Goal: Task Accomplishment & Management: Manage account settings

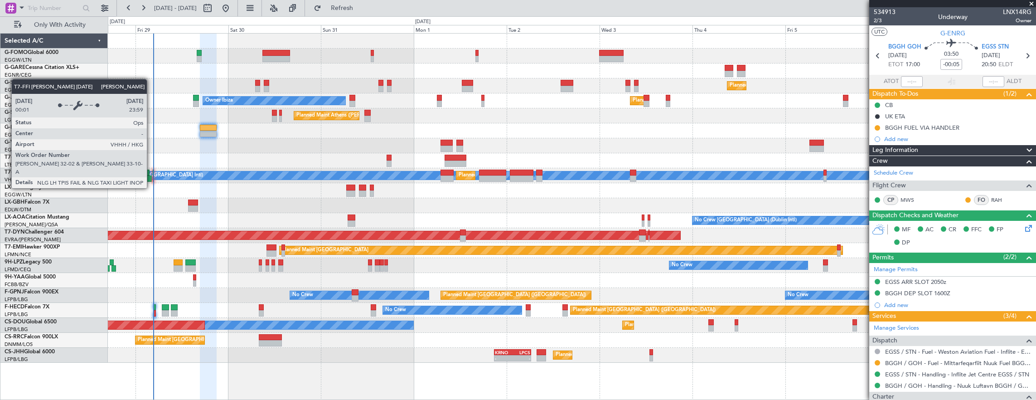
click at [151, 171] on div "[PERSON_NAME][GEOGRAPHIC_DATA] ([GEOGRAPHIC_DATA] Intl)" at bounding box center [599, 175] width 1113 height 8
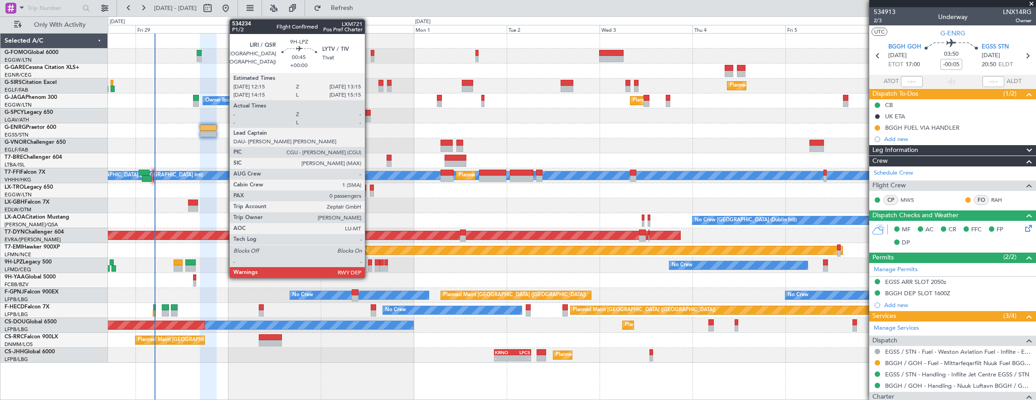
click at [369, 265] on div at bounding box center [370, 268] width 4 height 6
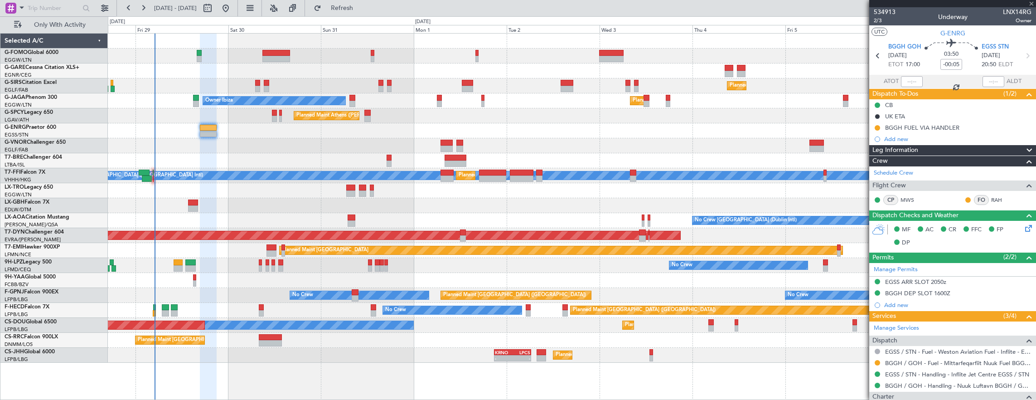
type input "0"
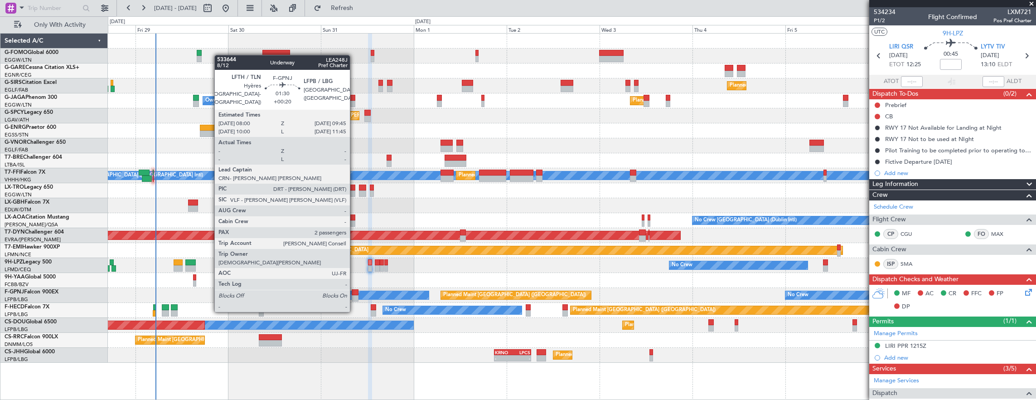
click at [354, 294] on div at bounding box center [355, 292] width 7 height 6
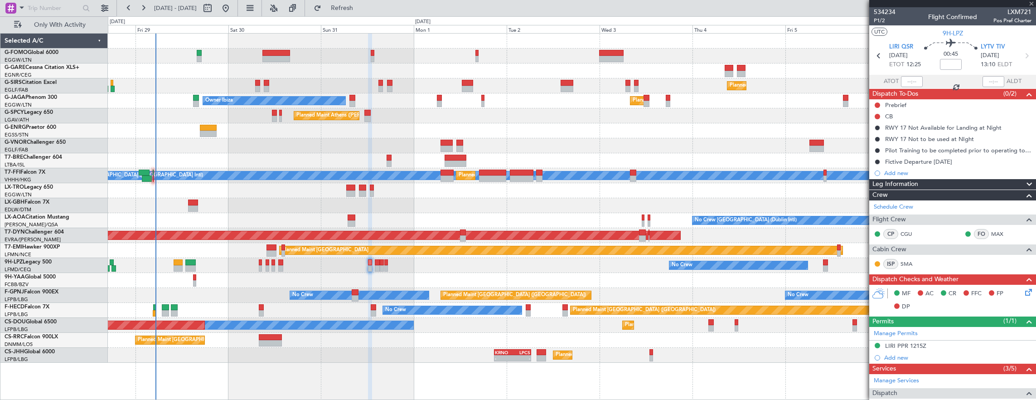
type input "+00:20"
type input "2"
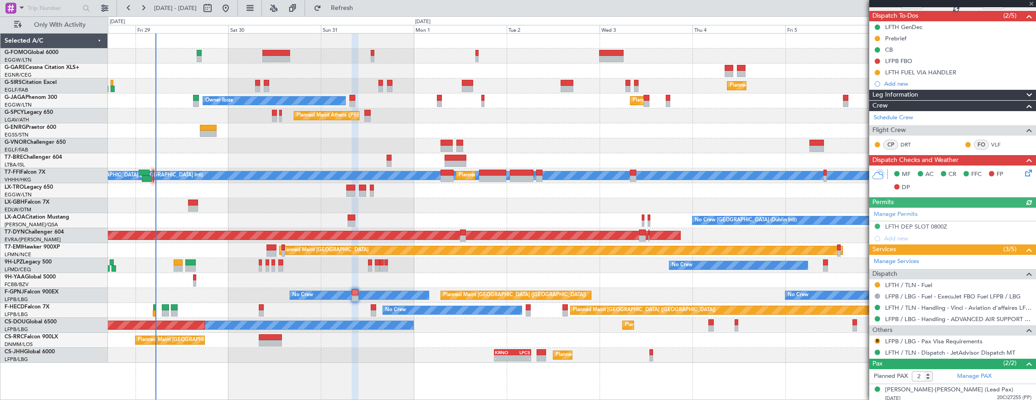
scroll to position [100, 0]
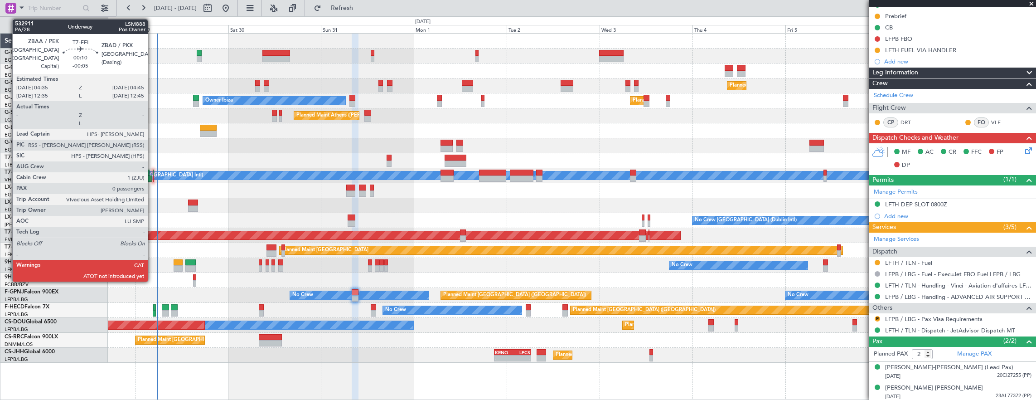
click at [153, 170] on div at bounding box center [153, 172] width 1 height 6
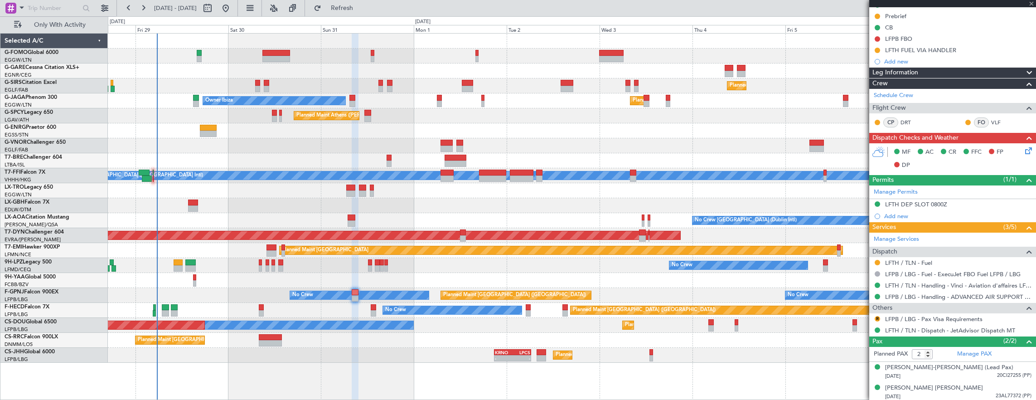
type input "-00:05"
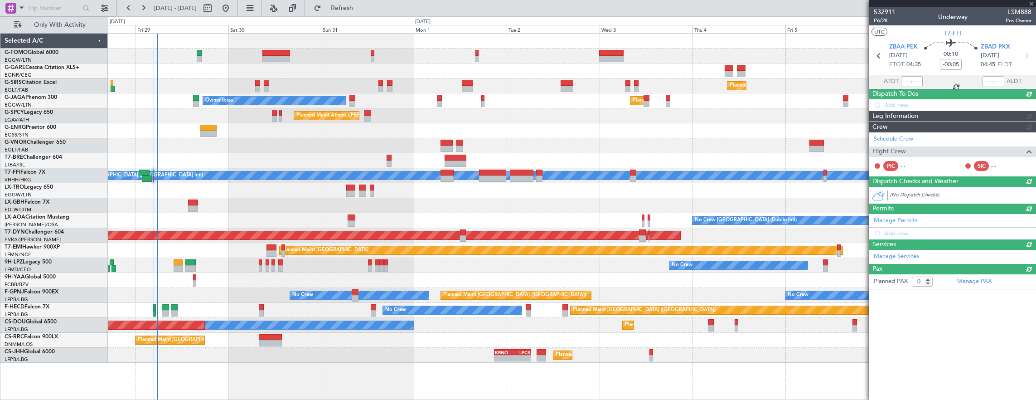
scroll to position [0, 0]
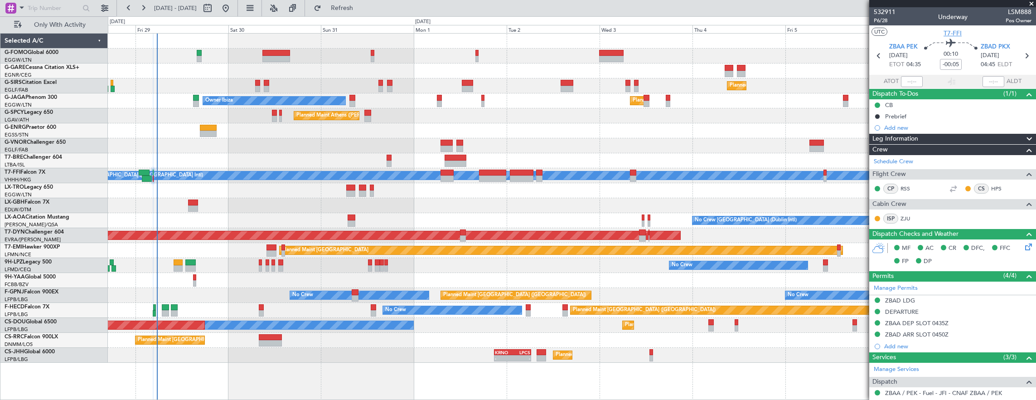
click at [948, 33] on span "T7-FFI" at bounding box center [953, 34] width 18 height 10
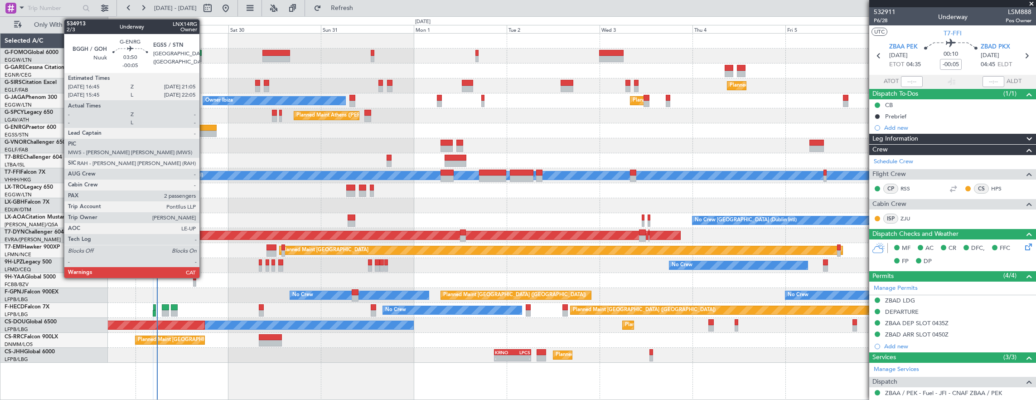
click at [204, 135] on div at bounding box center [208, 134] width 17 height 6
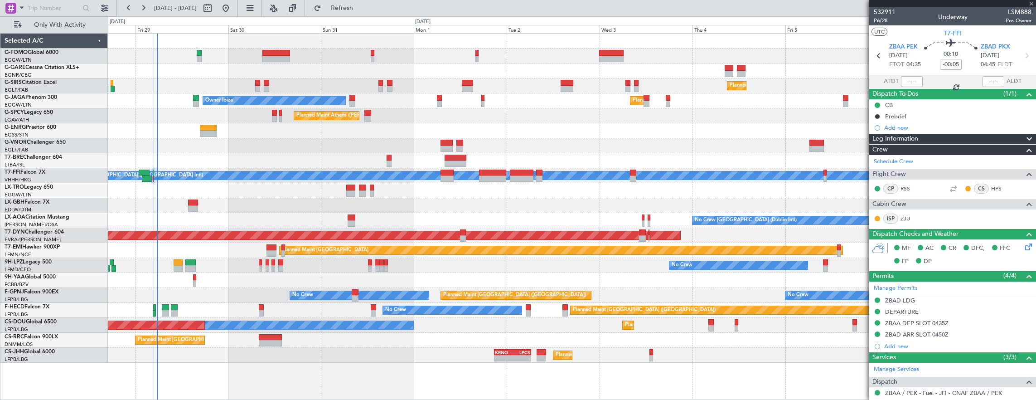
type input "2"
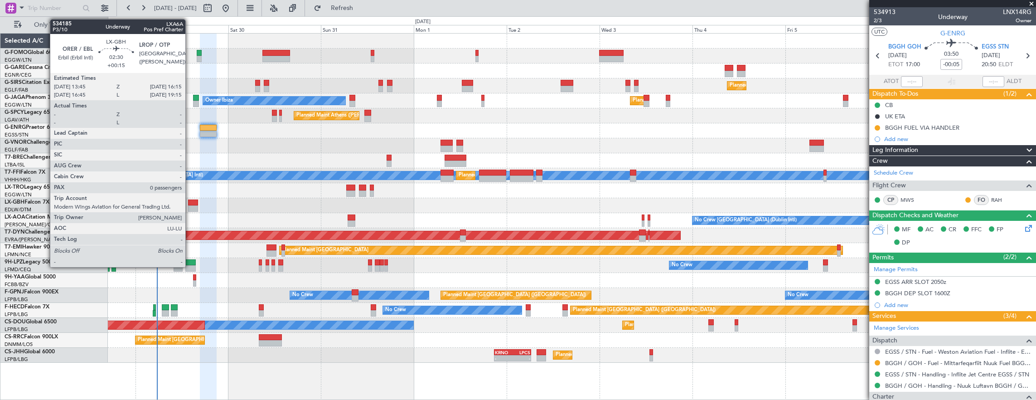
click at [190, 208] on div at bounding box center [193, 208] width 10 height 6
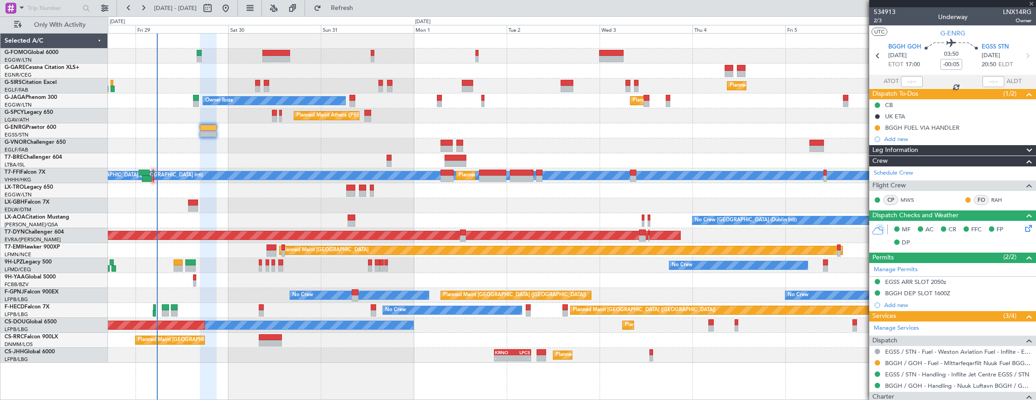
type input "+00:15"
type input "0"
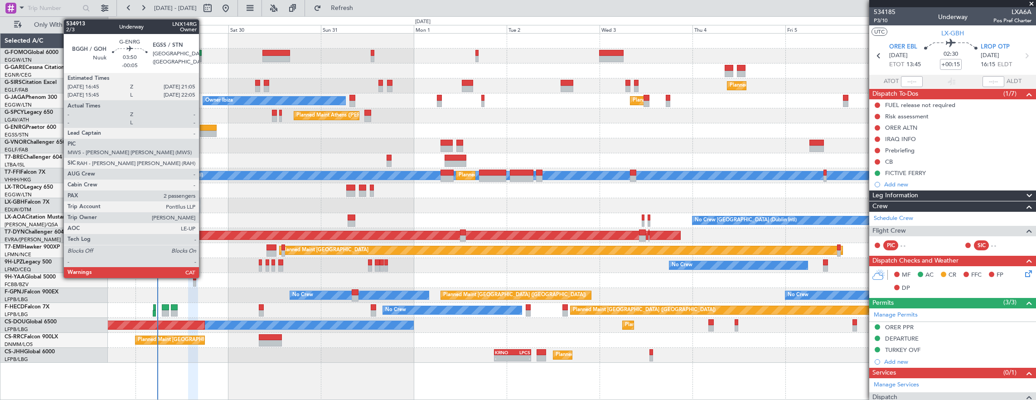
click at [203, 131] on div at bounding box center [208, 134] width 17 height 6
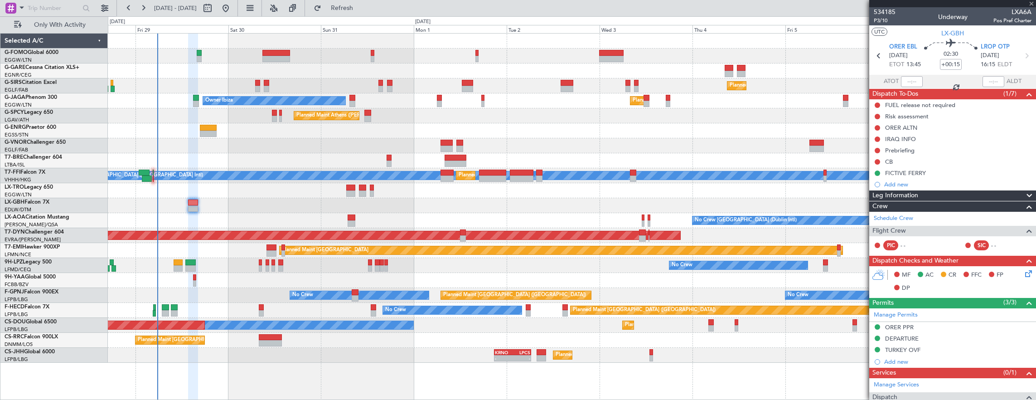
type input "-00:05"
type input "2"
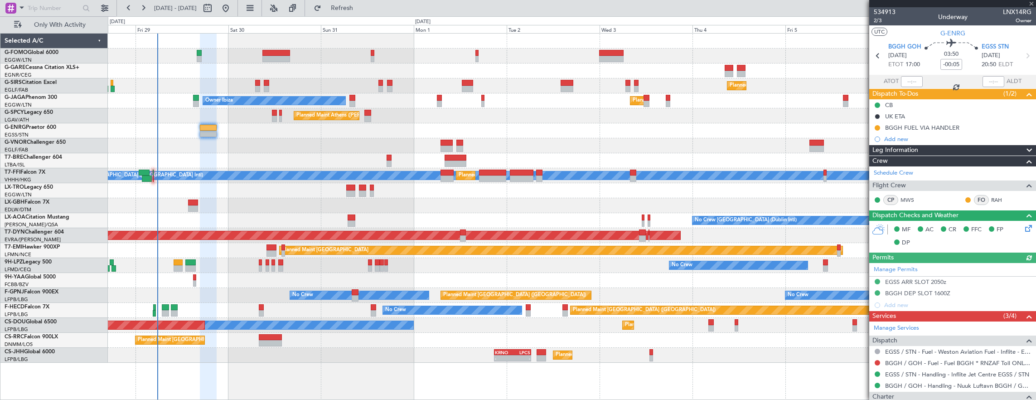
scroll to position [91, 0]
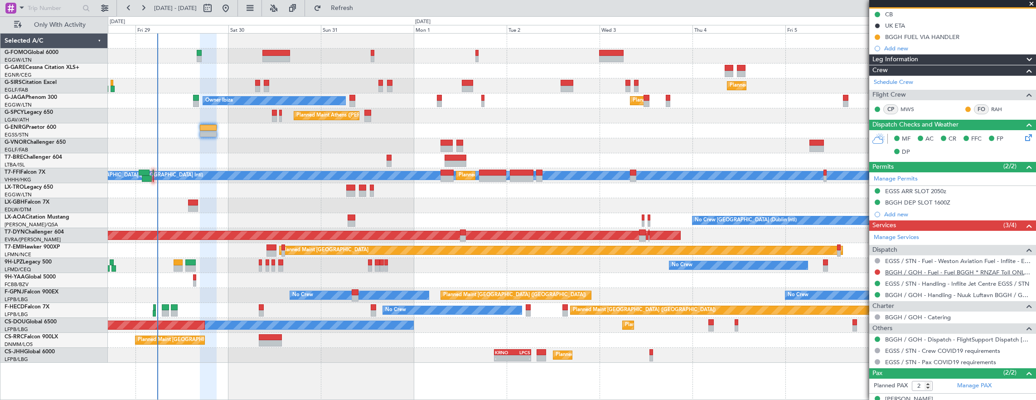
click at [938, 270] on link "BGGH / GOH - Fuel - Fuel BGGH * RNZAF Toll ONLY * MITTARFEQARFIIT" at bounding box center [958, 272] width 146 height 8
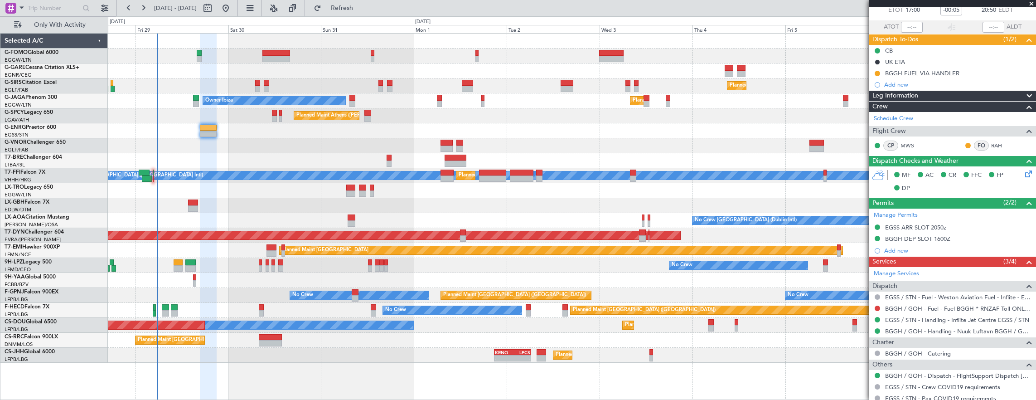
scroll to position [45, 0]
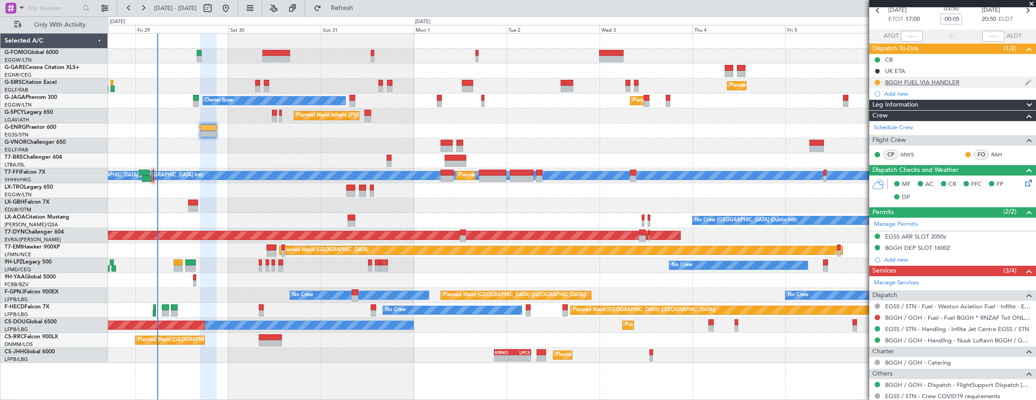
click at [971, 84] on div "BGGH FUEL VIA HANDLER" at bounding box center [952, 82] width 167 height 11
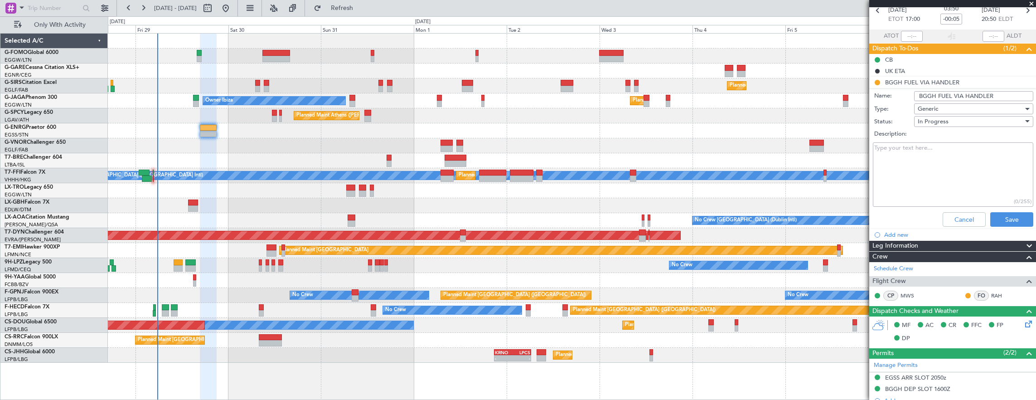
drag, startPoint x: 963, startPoint y: 98, endPoint x: 1036, endPoint y: 100, distance: 72.5
click at [1036, 100] on html "[DATE] - [DATE] Refresh Quick Links Only With Activity Planned Maint [GEOGRAPHI…" at bounding box center [518, 200] width 1036 height 400
type input "BGGH FUEL VIA WFS"
click at [1007, 214] on button "Save" at bounding box center [1011, 219] width 43 height 15
click at [1005, 218] on div "Cancel Save" at bounding box center [950, 219] width 171 height 22
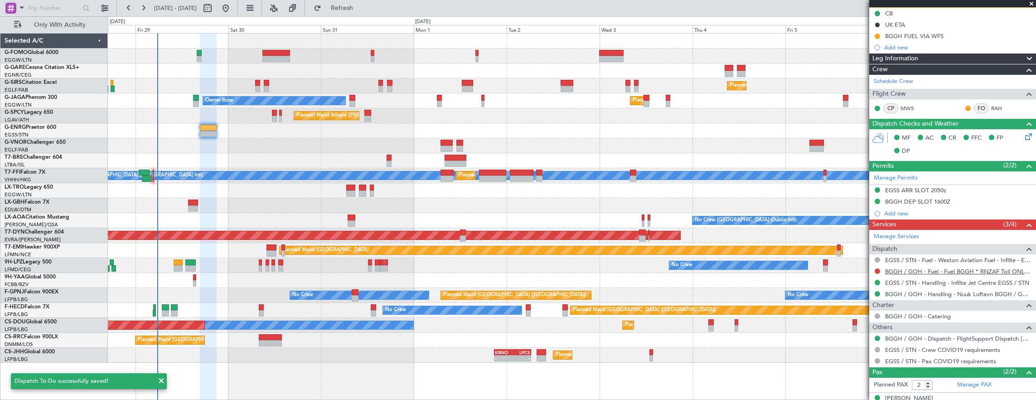
scroll to position [122, 0]
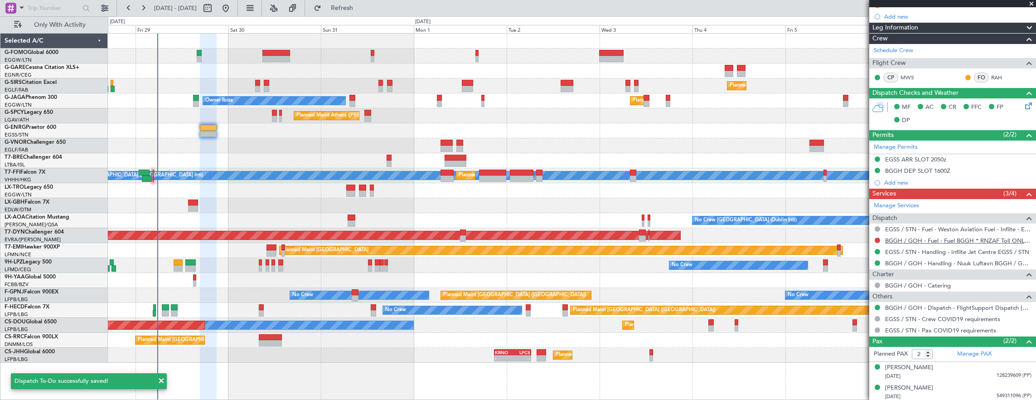
click at [951, 238] on link "BGGH / GOH - Fuel - Fuel BGGH * RNZAF Toll ONLY * MITTARFEQARFIIT" at bounding box center [958, 241] width 146 height 8
click at [958, 241] on link "BGGH / GOH - Fuel - Fuel BGGH * RNZAF Toll ONLY * MITTARFEQARFIIT" at bounding box center [958, 241] width 146 height 8
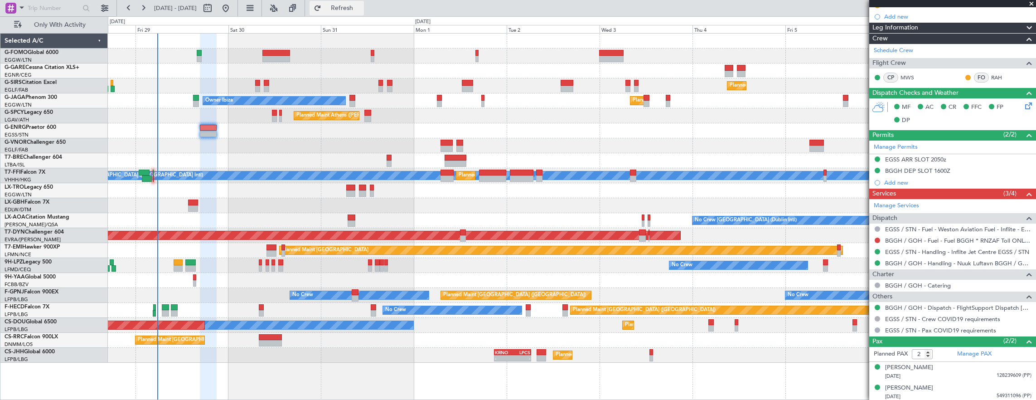
click at [359, 8] on span "Refresh" at bounding box center [342, 8] width 38 height 6
click at [918, 237] on link "BGGH / GOH - Fuel" at bounding box center [911, 241] width 53 height 8
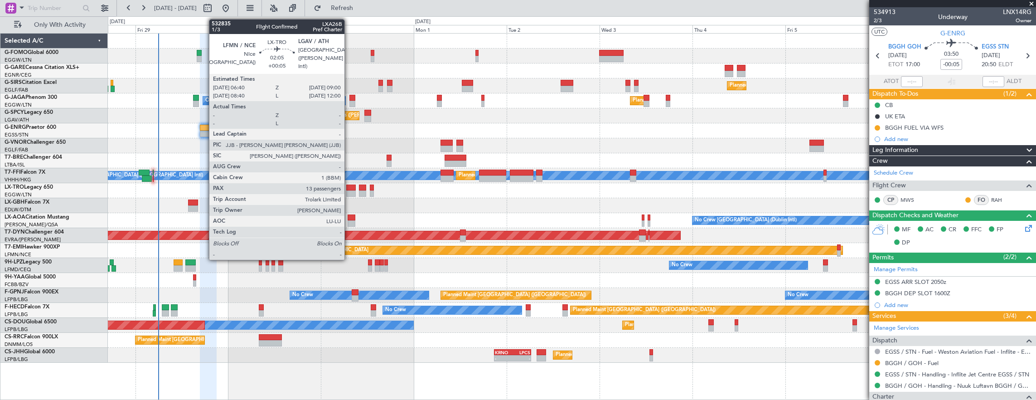
click at [349, 189] on div at bounding box center [350, 187] width 9 height 6
type input "+00:05"
type input "13"
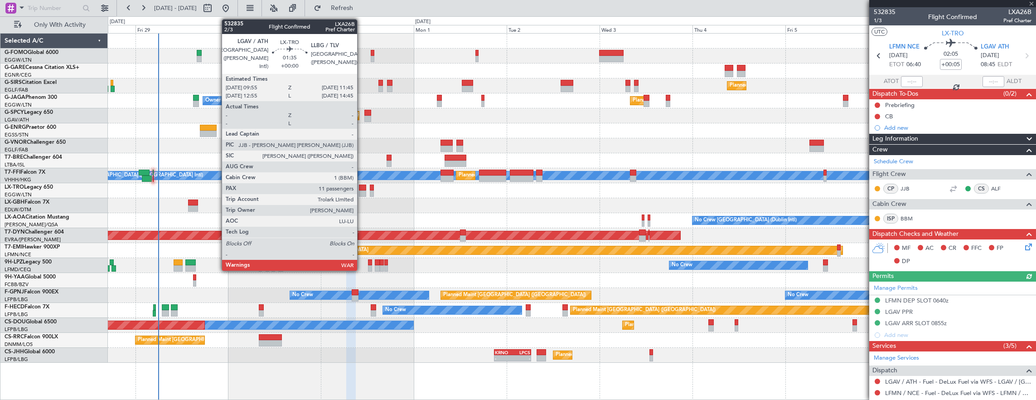
click at [362, 189] on div at bounding box center [362, 187] width 7 height 6
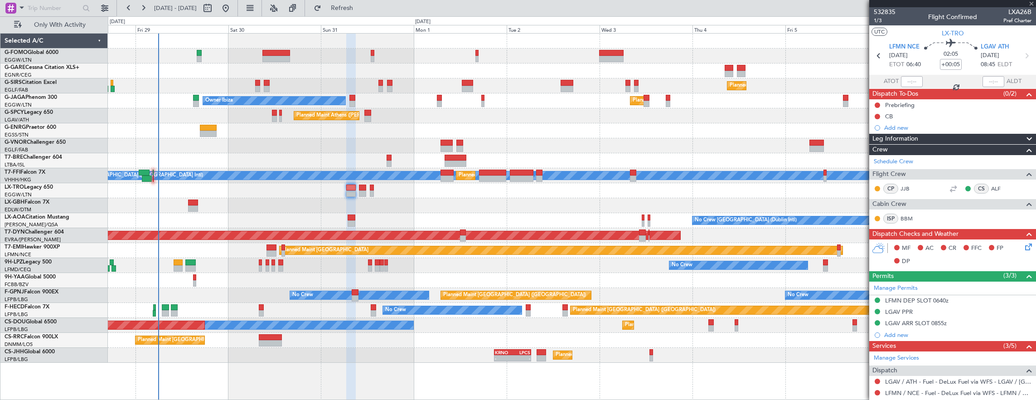
type input "11"
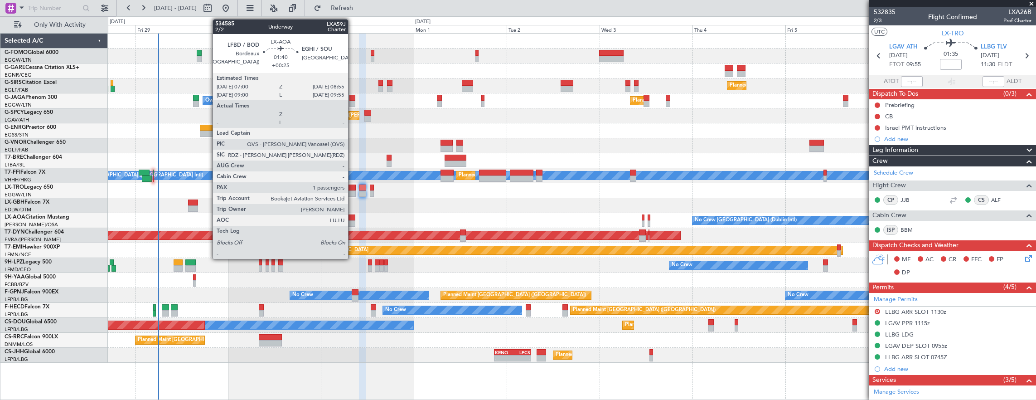
click at [353, 214] on div at bounding box center [352, 217] width 8 height 6
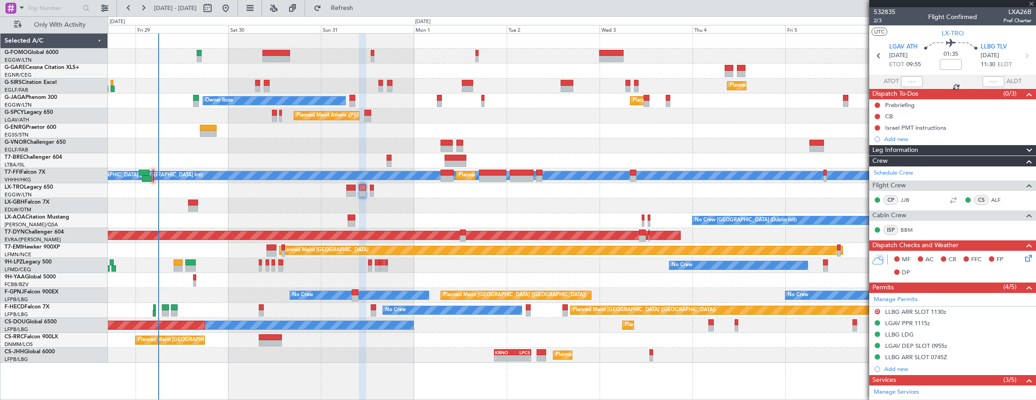
type input "+00:25"
type input "1"
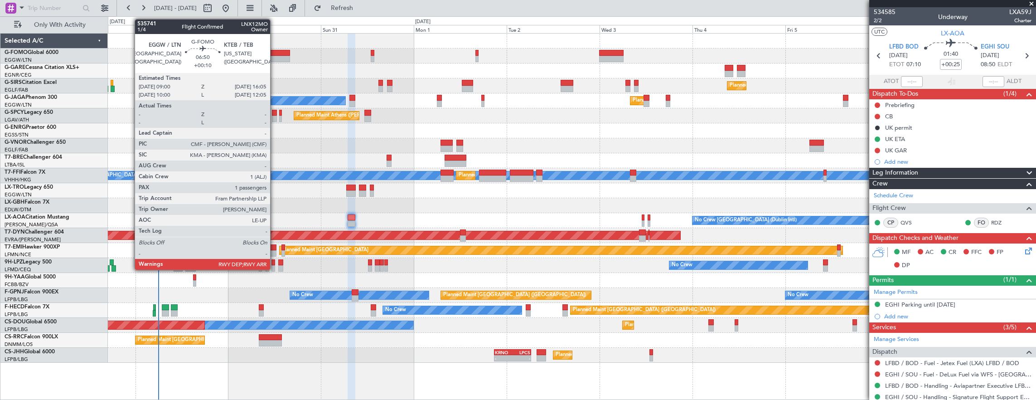
click at [275, 51] on div at bounding box center [276, 53] width 28 height 6
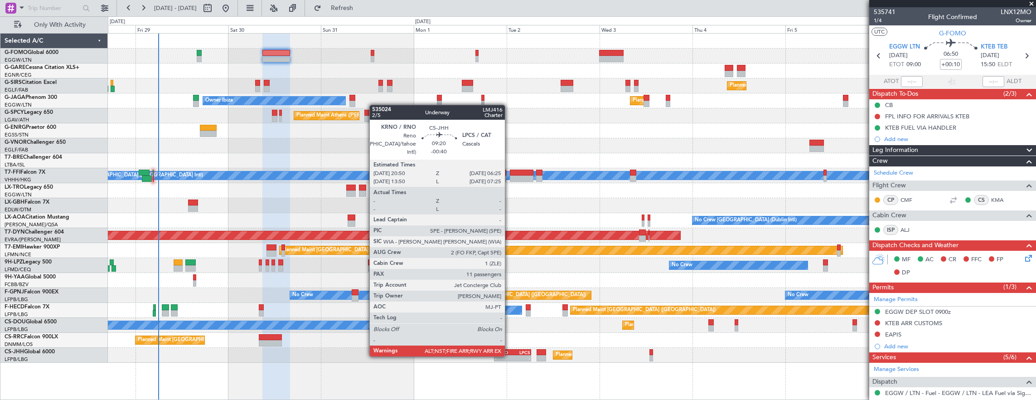
click at [508, 356] on div "-" at bounding box center [504, 357] width 18 height 5
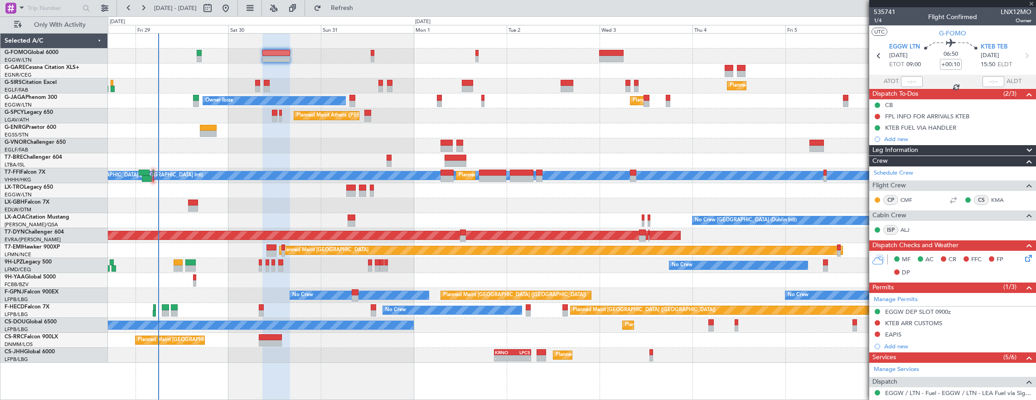
type input "-00:40"
type input "11"
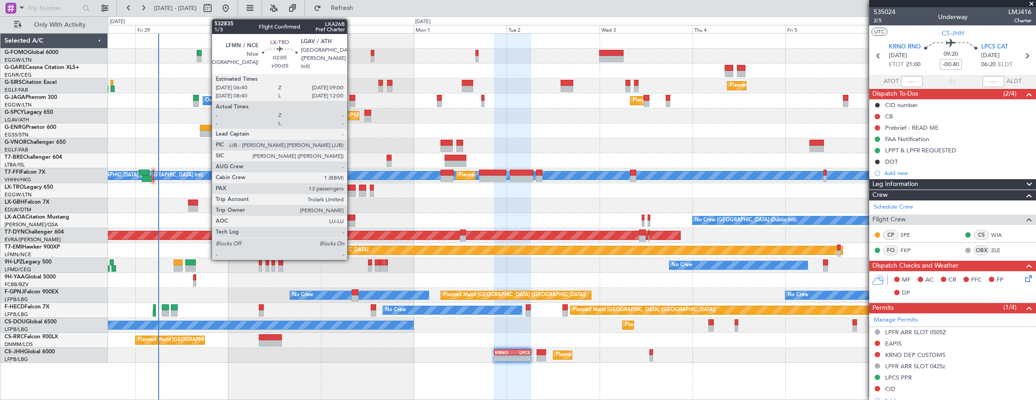
click at [352, 193] on div at bounding box center [350, 193] width 9 height 6
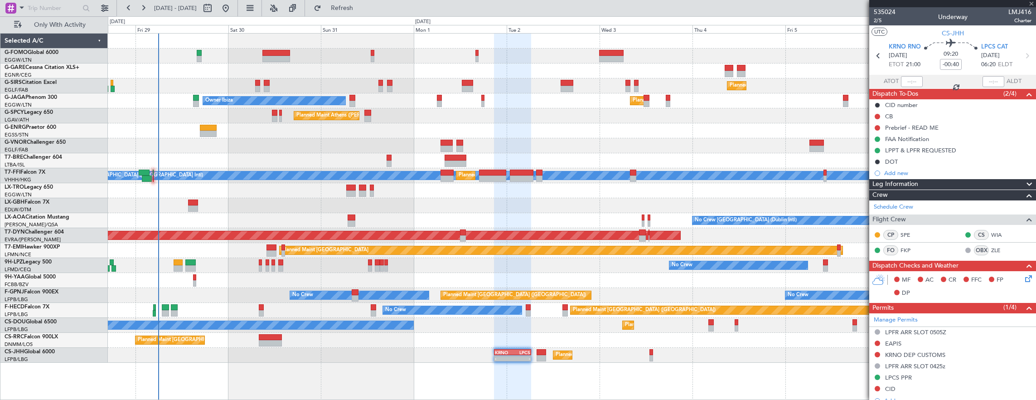
type input "+00:05"
type input "13"
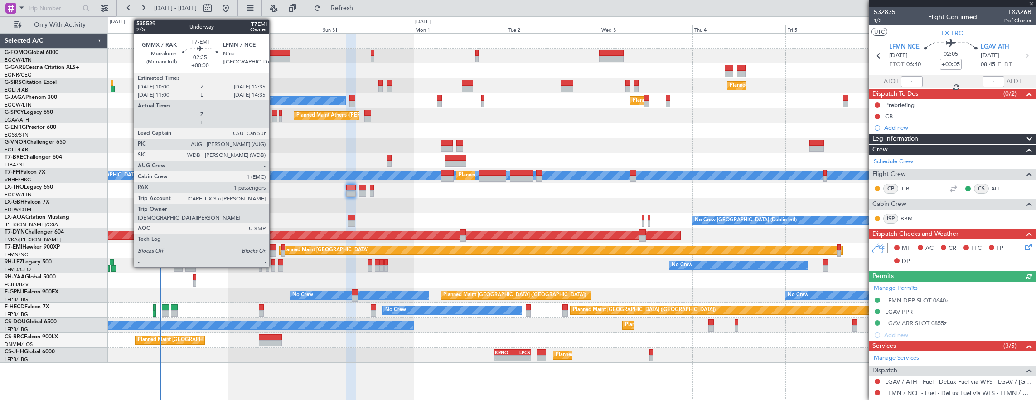
click at [271, 252] on div at bounding box center [271, 253] width 10 height 6
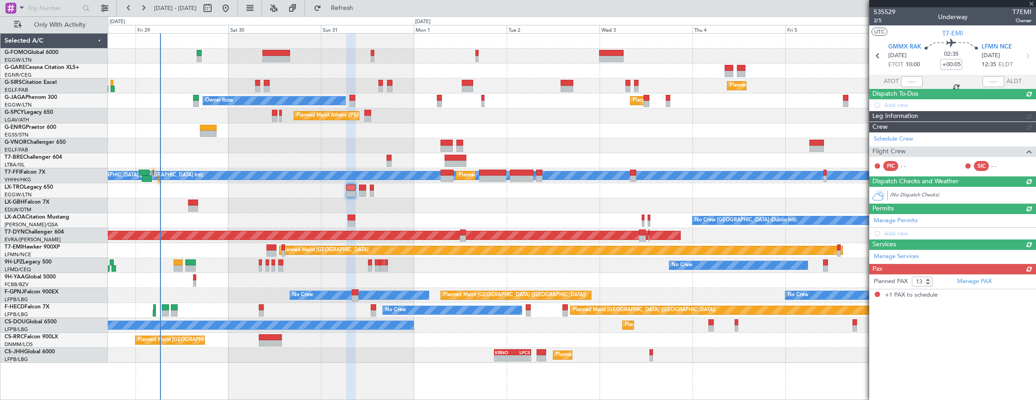
type input "1"
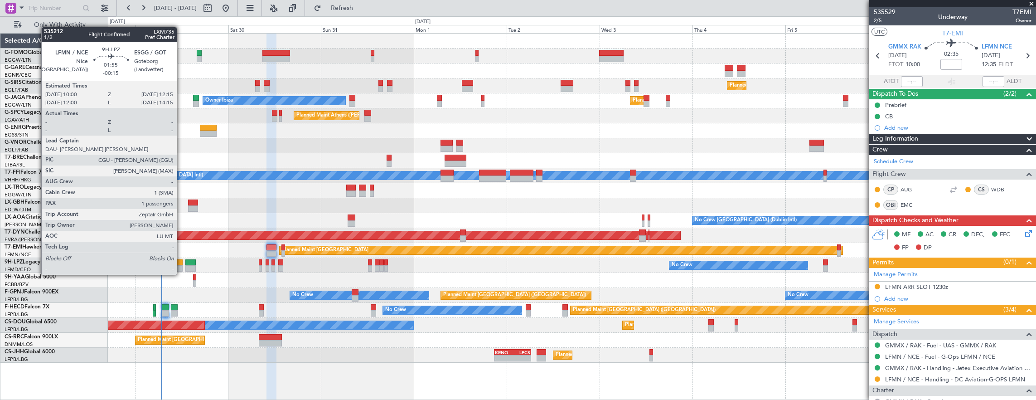
click at [181, 266] on div at bounding box center [178, 268] width 9 height 6
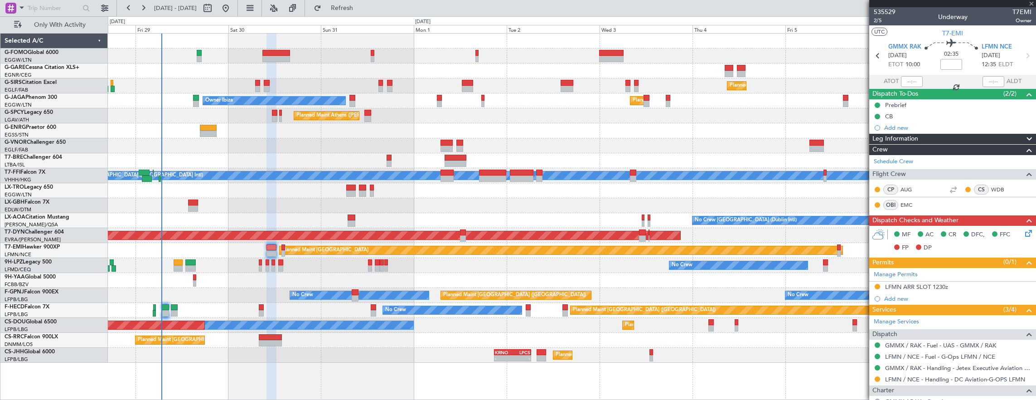
type input "-00:15"
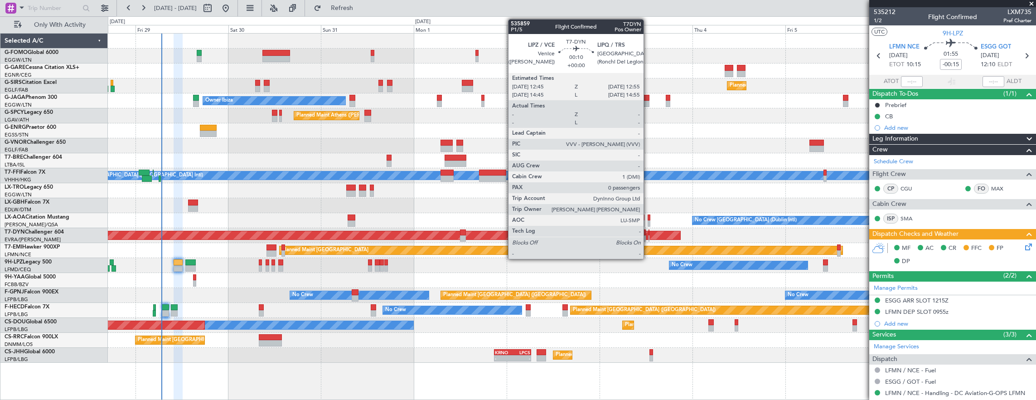
click at [649, 233] on div at bounding box center [649, 232] width 1 height 6
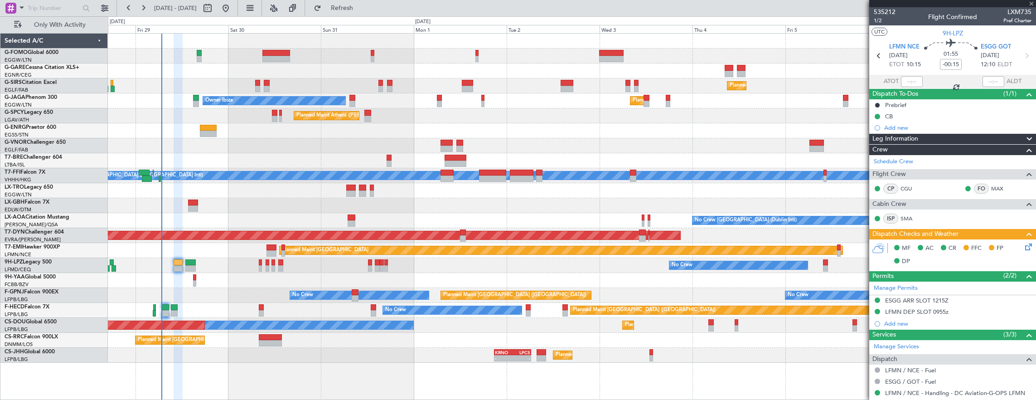
type input "0"
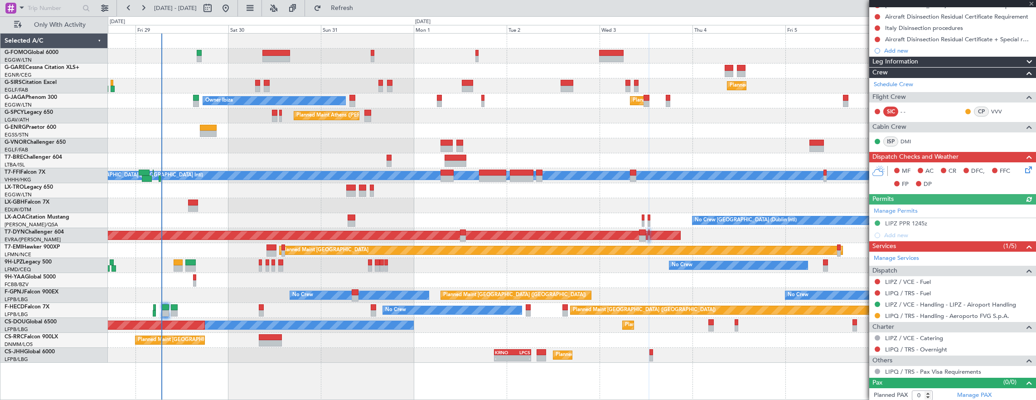
scroll to position [32, 0]
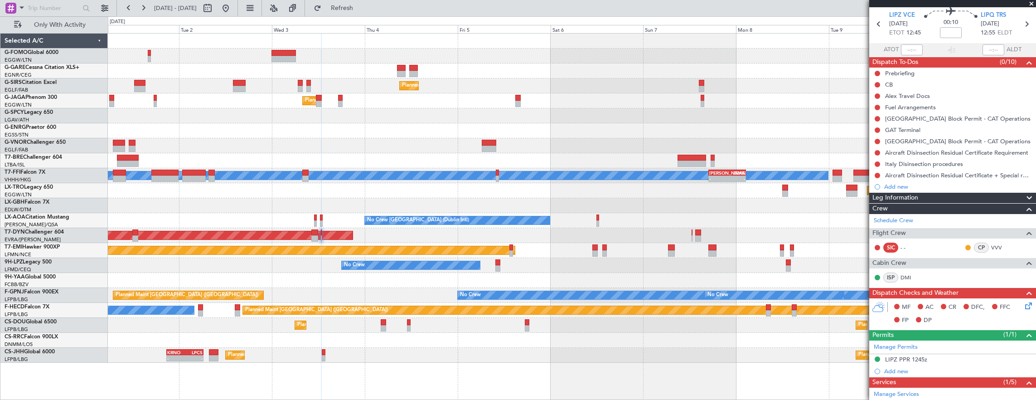
click at [465, 169] on div "Planned Maint [GEOGRAPHIC_DATA] ([GEOGRAPHIC_DATA]) Planned Maint [GEOGRAPHIC_D…" at bounding box center [572, 198] width 928 height 329
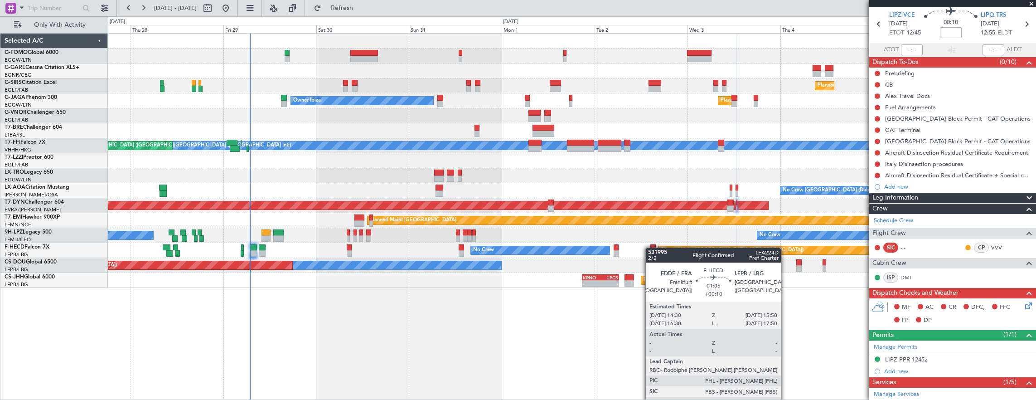
click at [650, 247] on div at bounding box center [652, 247] width 5 height 6
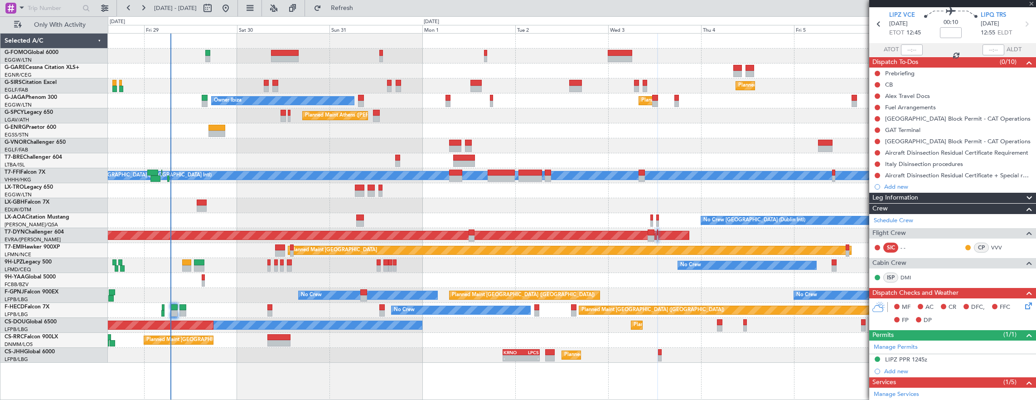
type input "+00:10"
type input "1"
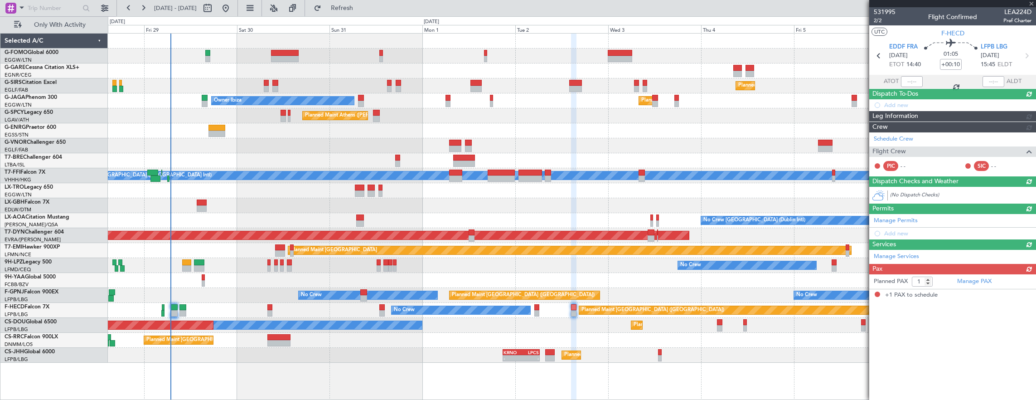
scroll to position [0, 0]
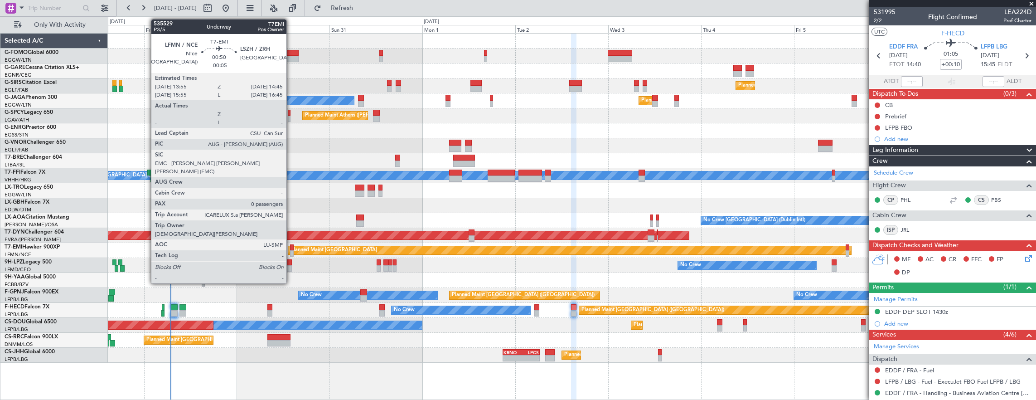
click at [291, 249] on div at bounding box center [292, 247] width 4 height 6
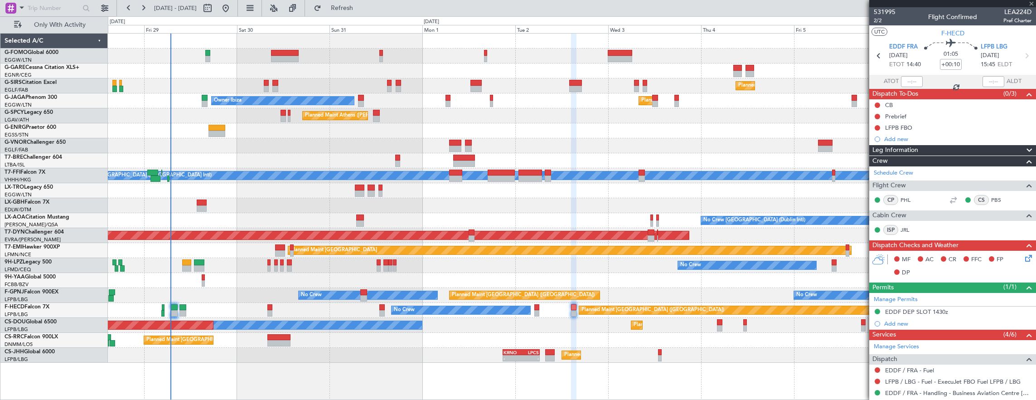
type input "-00:05"
type input "0"
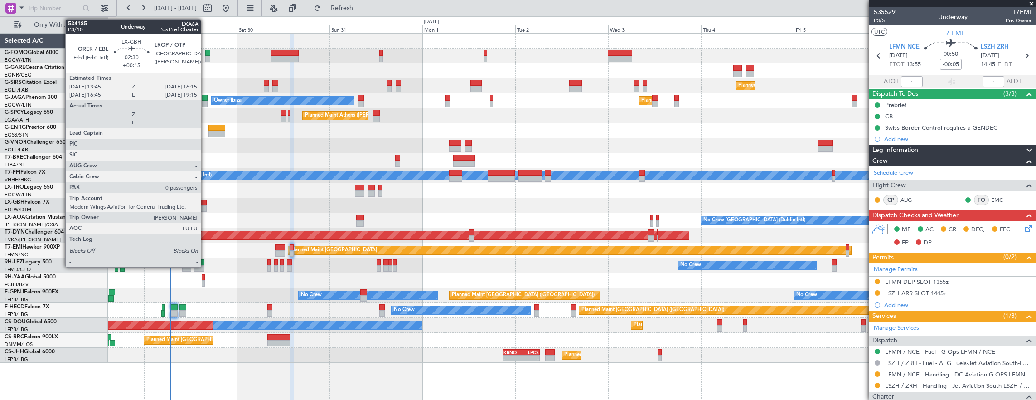
click at [205, 206] on div at bounding box center [202, 208] width 10 height 6
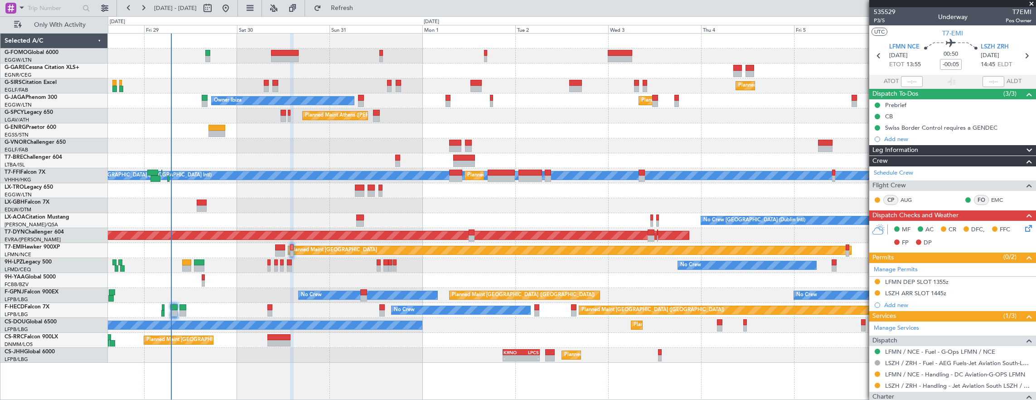
click at [358, 220] on div at bounding box center [360, 223] width 8 height 6
type input "+00:25"
type input "1"
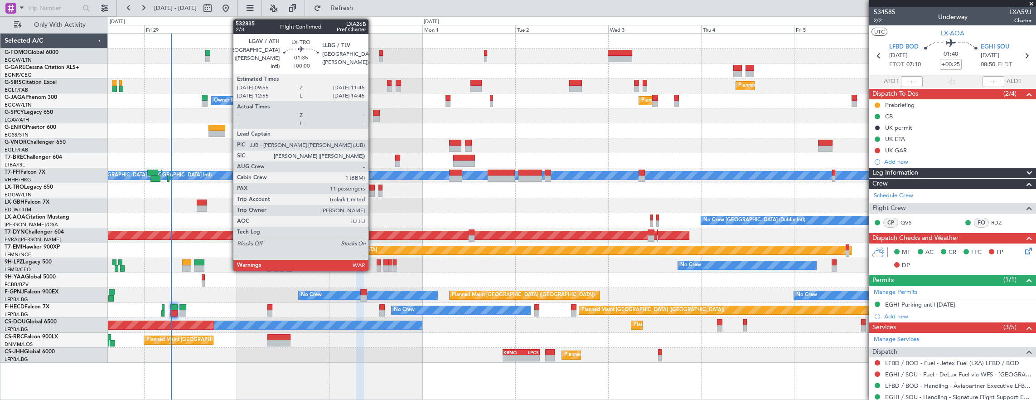
click at [373, 191] on div at bounding box center [371, 193] width 7 height 6
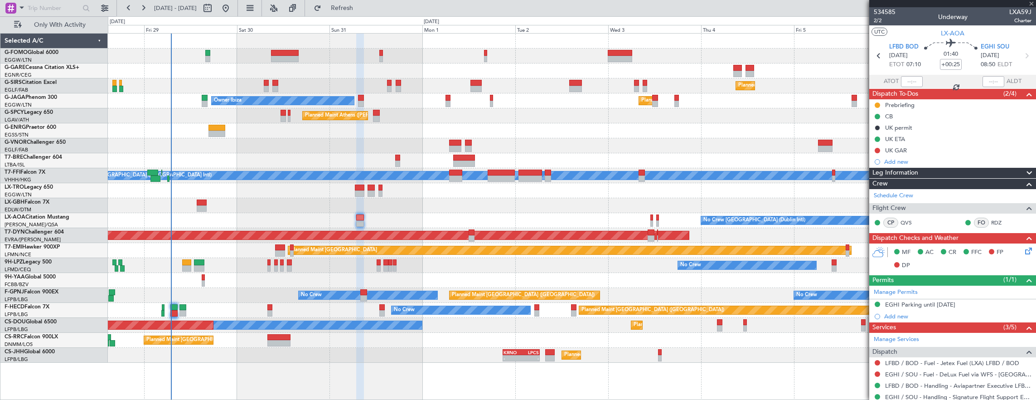
type input "11"
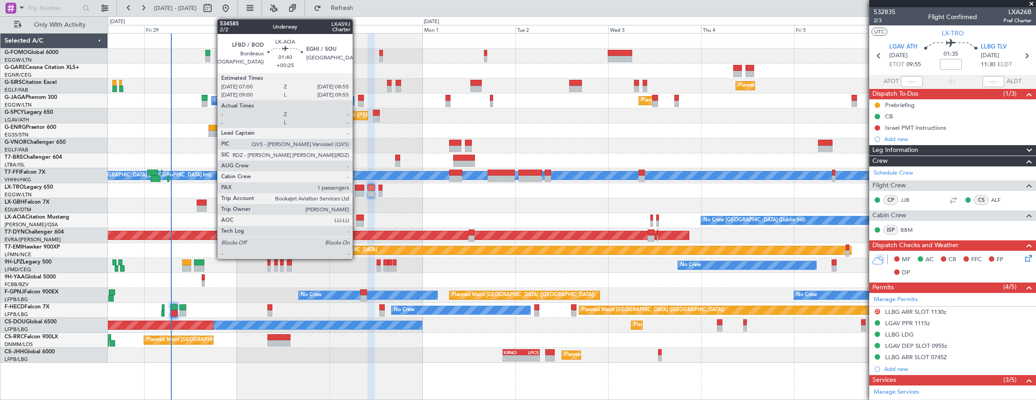
click at [357, 217] on div at bounding box center [360, 217] width 8 height 6
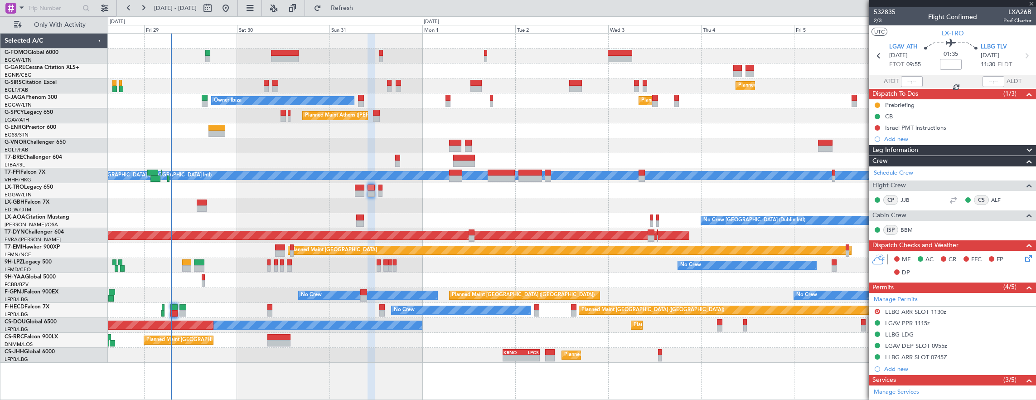
type input "+00:25"
type input "1"
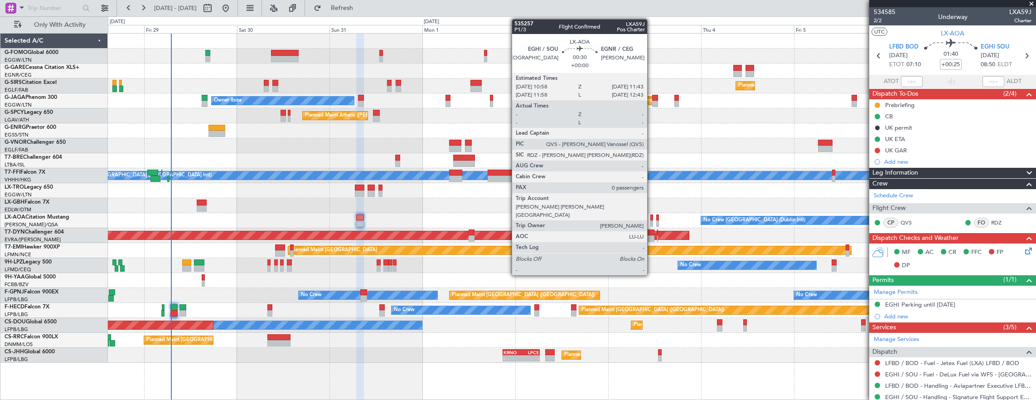
click at [652, 216] on div at bounding box center [651, 217] width 3 height 6
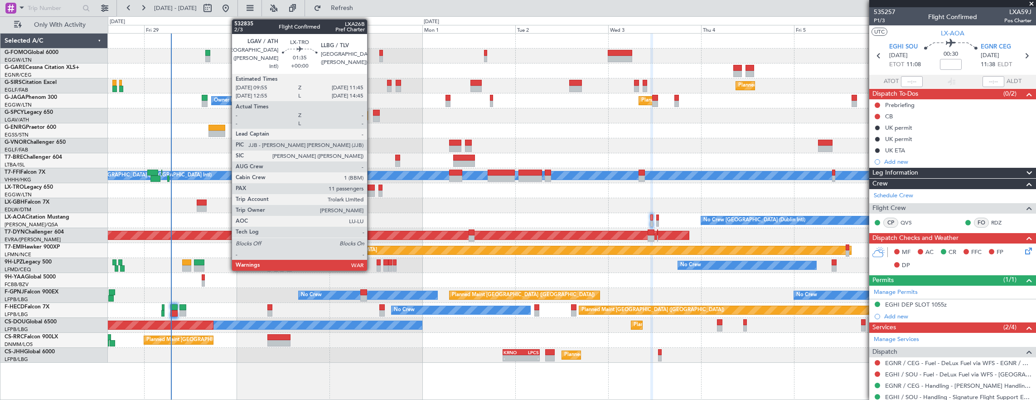
click at [372, 190] on div at bounding box center [371, 193] width 7 height 6
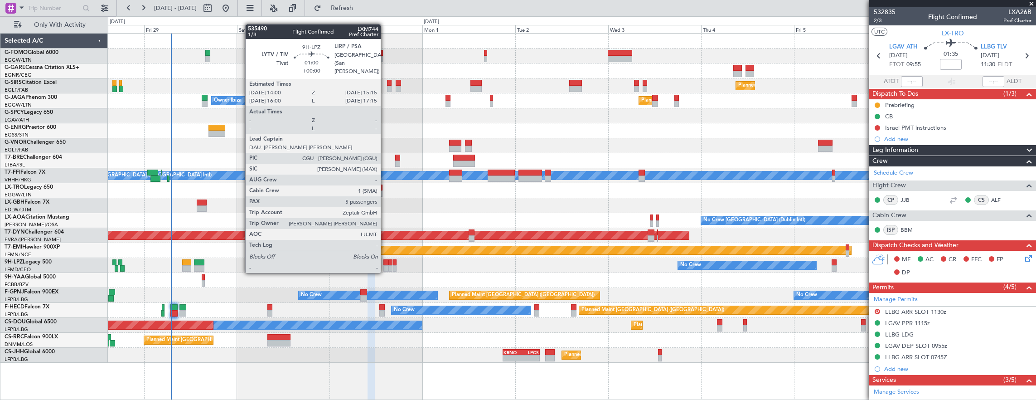
click at [385, 263] on div at bounding box center [385, 262] width 5 height 6
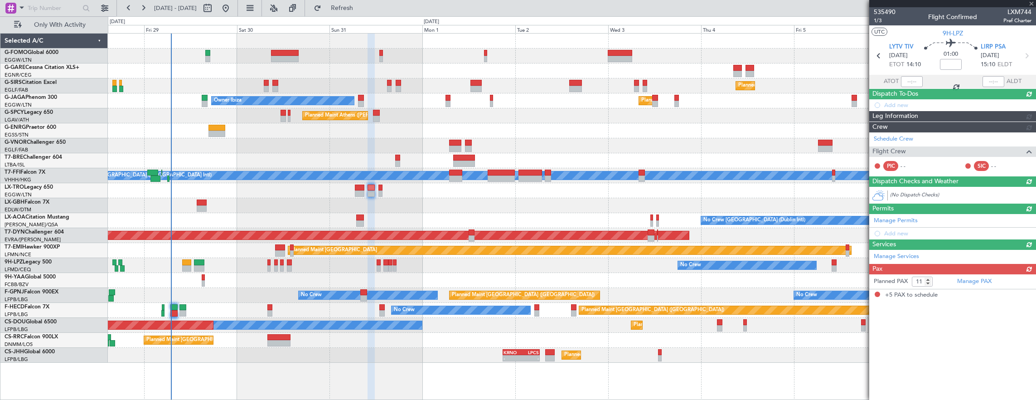
type input "5"
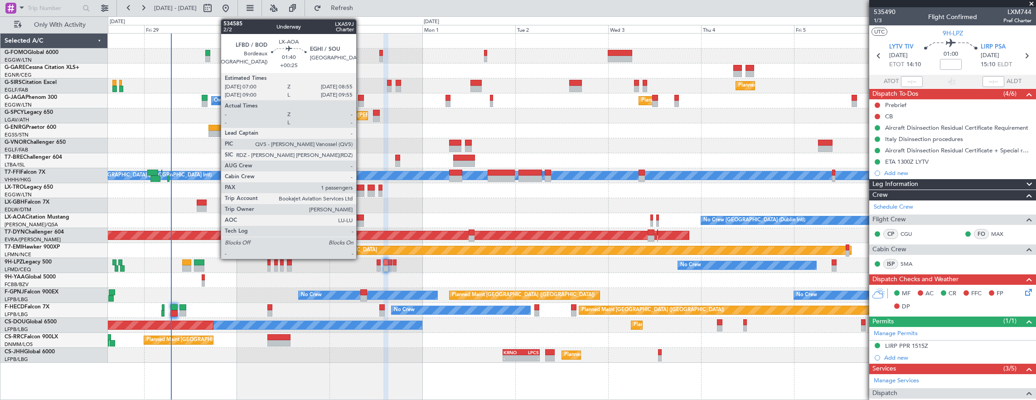
click at [361, 223] on div at bounding box center [360, 223] width 8 height 6
type input "+00:25"
type input "1"
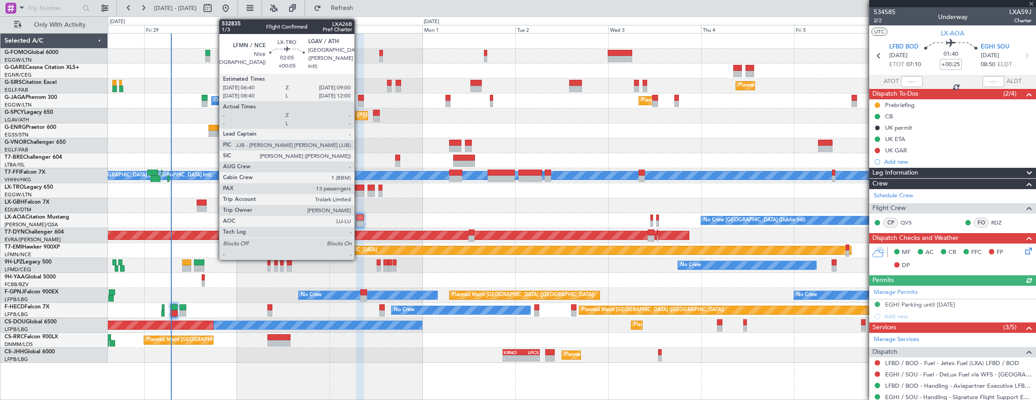
click at [359, 191] on div at bounding box center [359, 193] width 9 height 6
type input "+00:05"
type input "13"
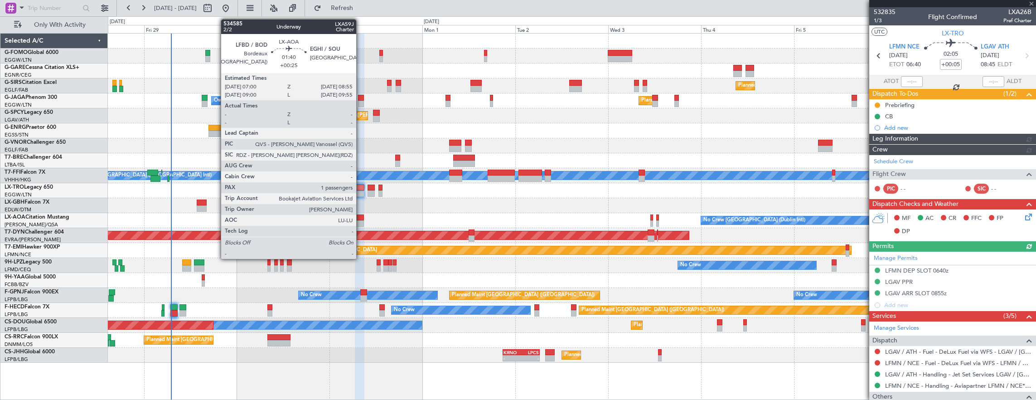
click at [361, 220] on div at bounding box center [360, 223] width 8 height 6
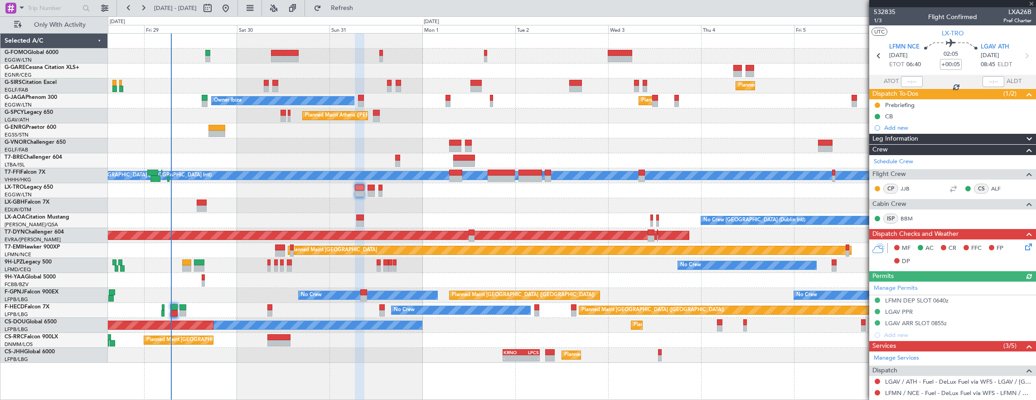
type input "+00:25"
type input "1"
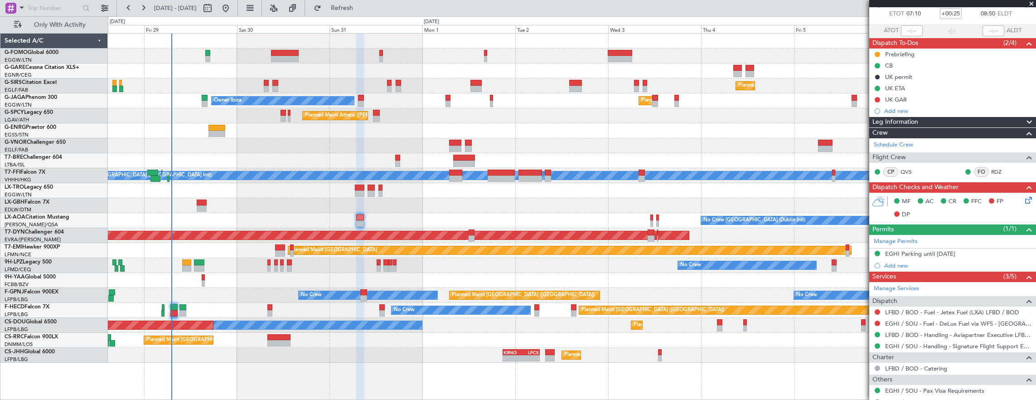
scroll to position [102, 0]
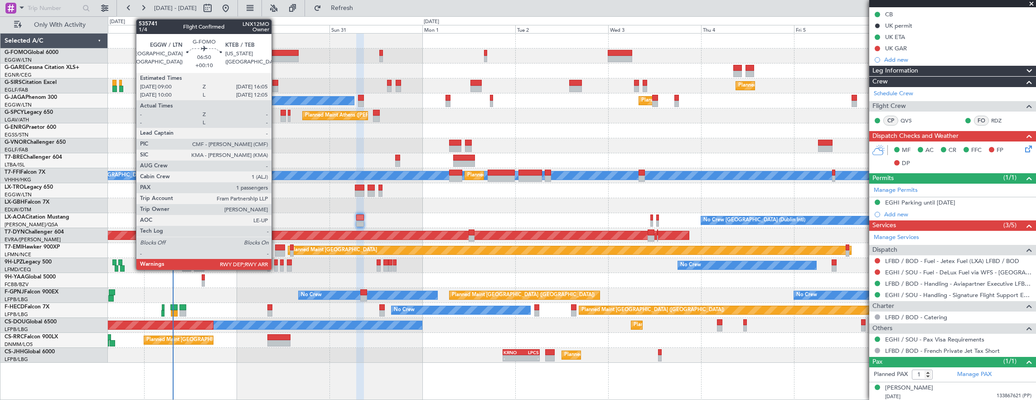
click at [276, 57] on div at bounding box center [285, 59] width 28 height 6
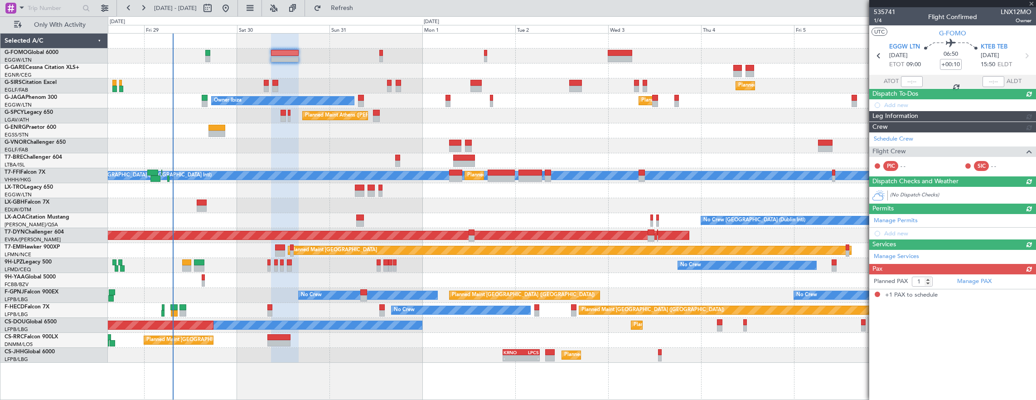
scroll to position [0, 0]
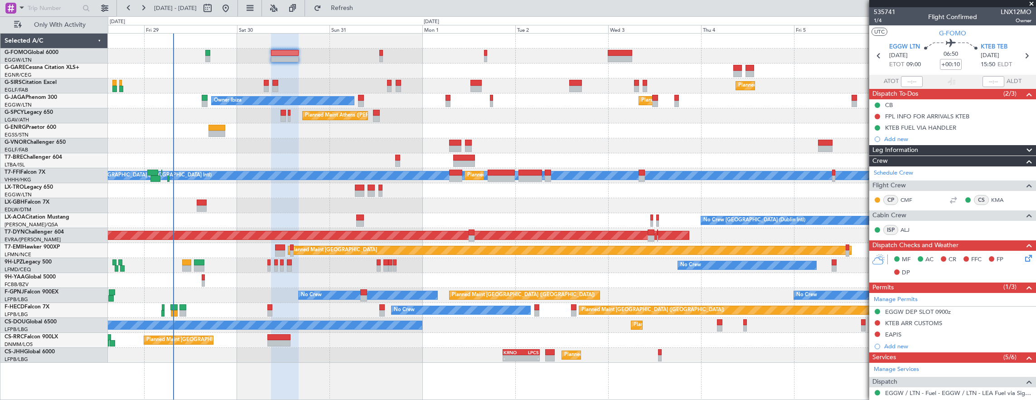
click at [246, 203] on div "Planned Maint Nice ([GEOGRAPHIC_DATA])" at bounding box center [572, 205] width 928 height 15
click at [398, 93] on div "Planned Maint London (Luton) Owner Ibiza" at bounding box center [572, 100] width 928 height 15
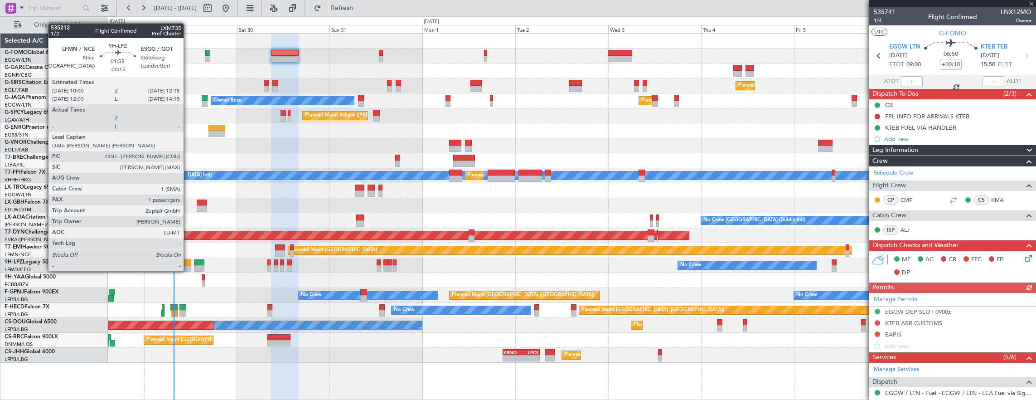
click at [188, 262] on div at bounding box center [186, 262] width 9 height 6
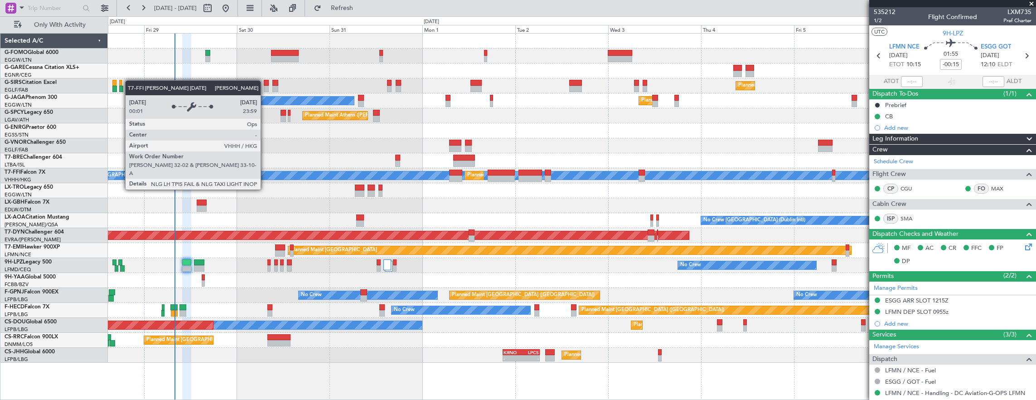
click at [266, 166] on div at bounding box center [572, 160] width 928 height 15
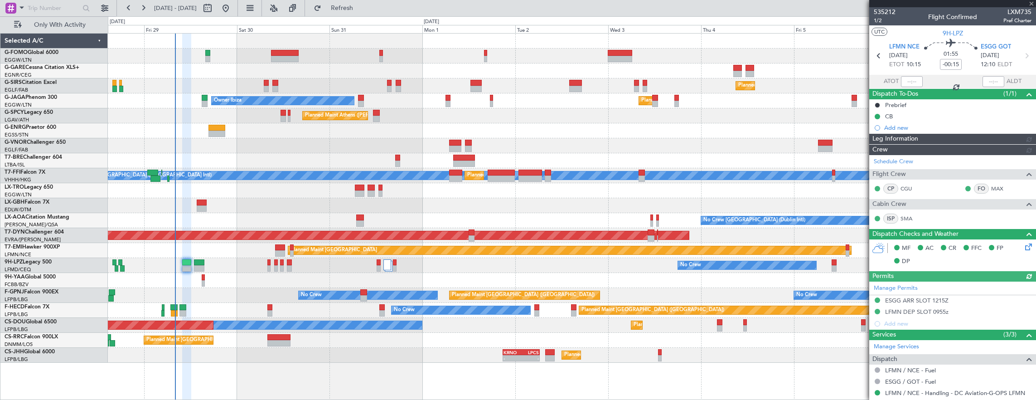
click at [57, 82] on link "G-SIRS Citation Excel" at bounding box center [31, 82] width 52 height 5
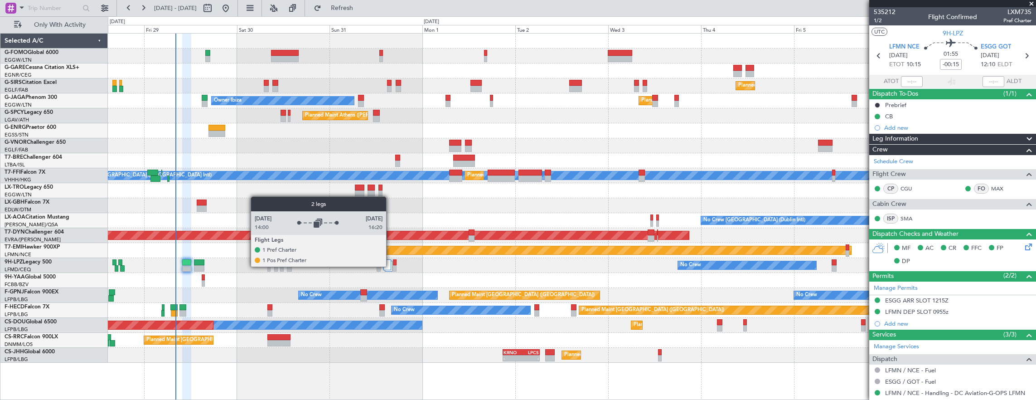
click at [390, 266] on div at bounding box center [387, 264] width 8 height 11
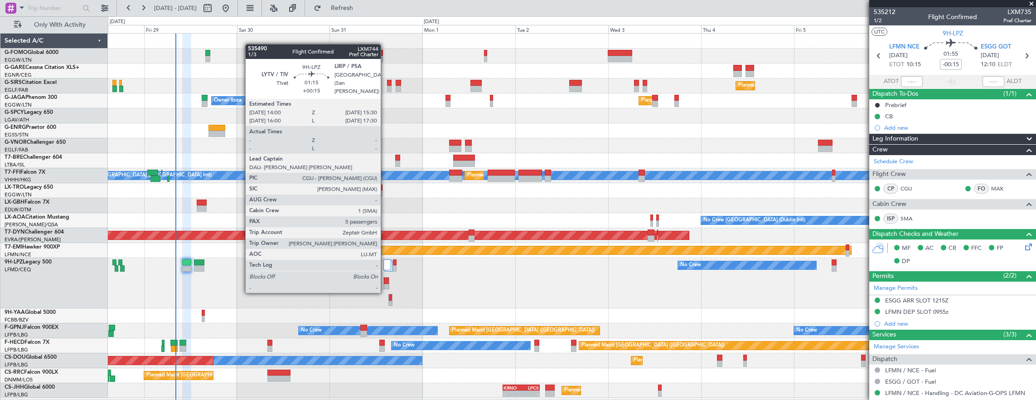
click at [385, 284] on div at bounding box center [386, 287] width 5 height 6
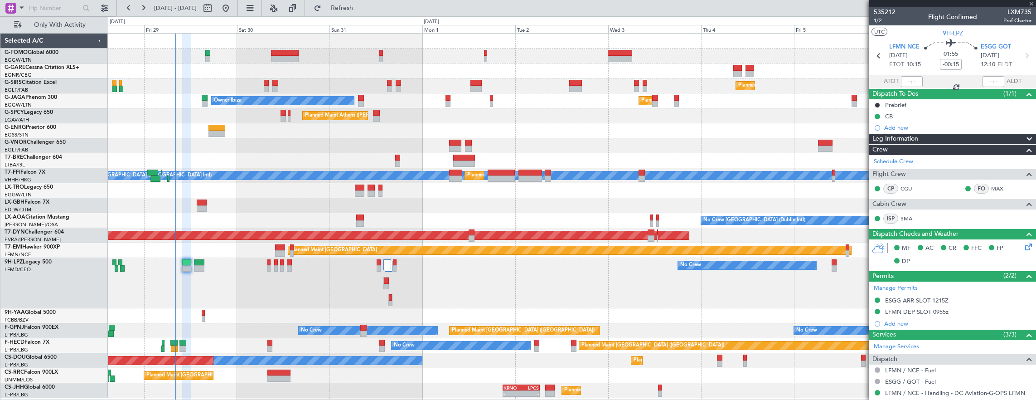
type input "+00:15"
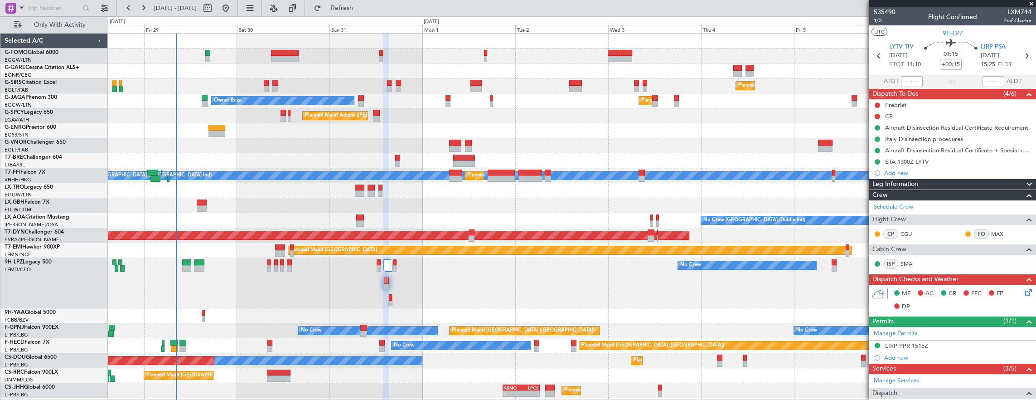
click at [417, 192] on div "Planned Maint London (Farnborough) Planned Maint London (Luton) Owner Ibiza Pla…" at bounding box center [572, 216] width 928 height 364
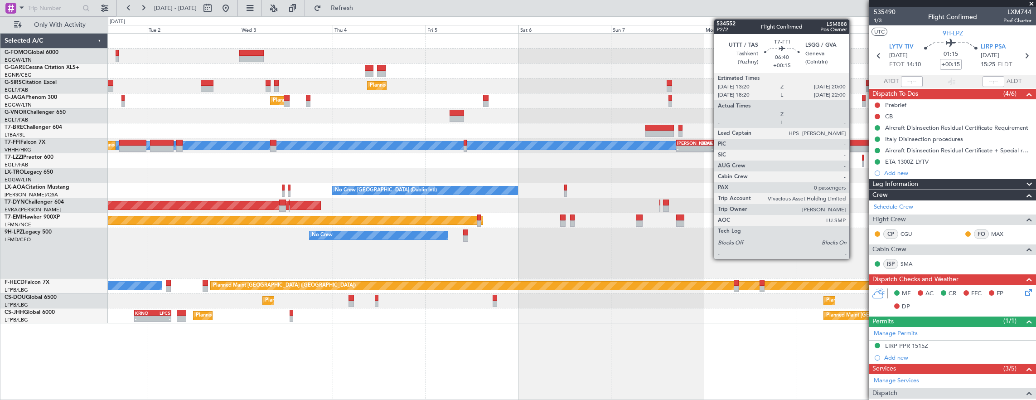
click at [854, 148] on div at bounding box center [861, 148] width 26 height 6
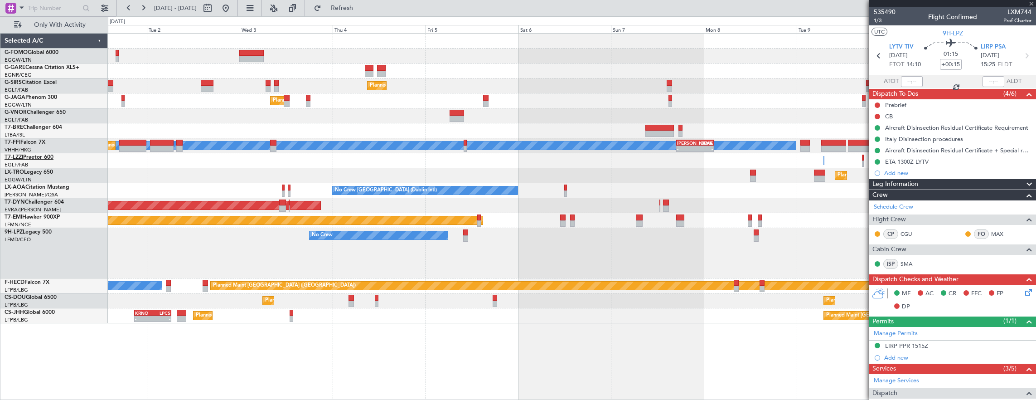
type input "0"
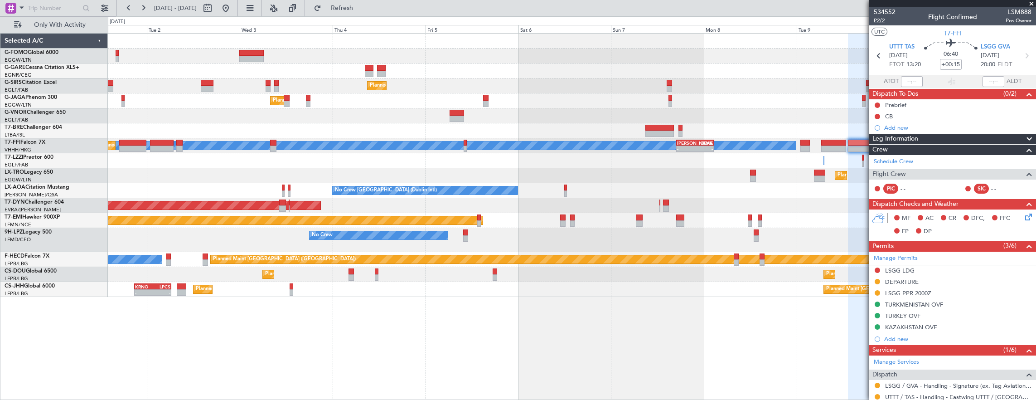
click at [880, 19] on span "P2/2" at bounding box center [885, 21] width 22 height 8
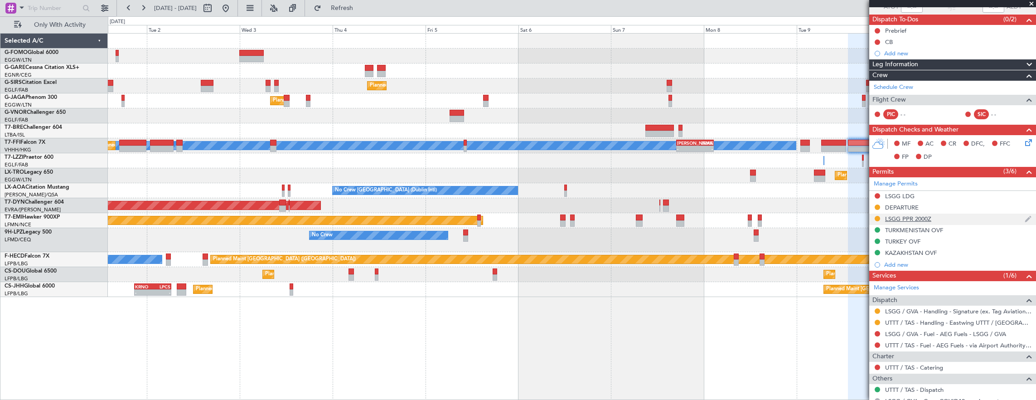
scroll to position [116, 0]
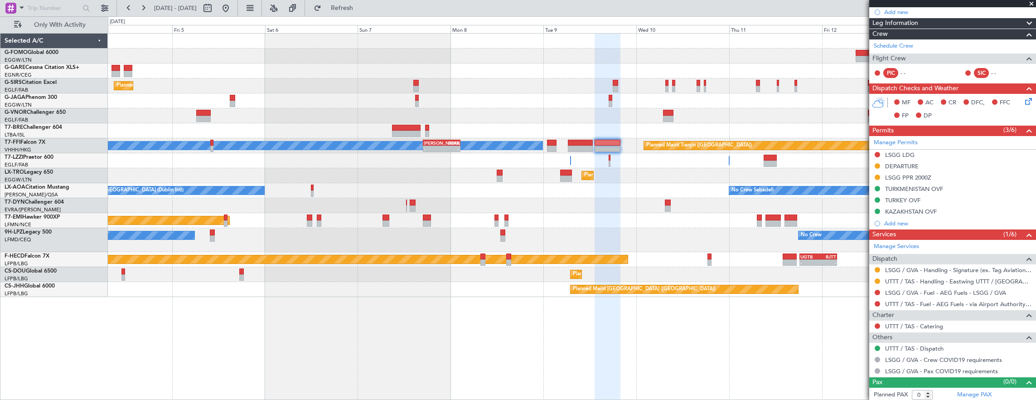
click at [536, 188] on div "Planned Maint London (Farnborough) Planned Maint London (Luton) Planned Maint G…" at bounding box center [572, 165] width 928 height 263
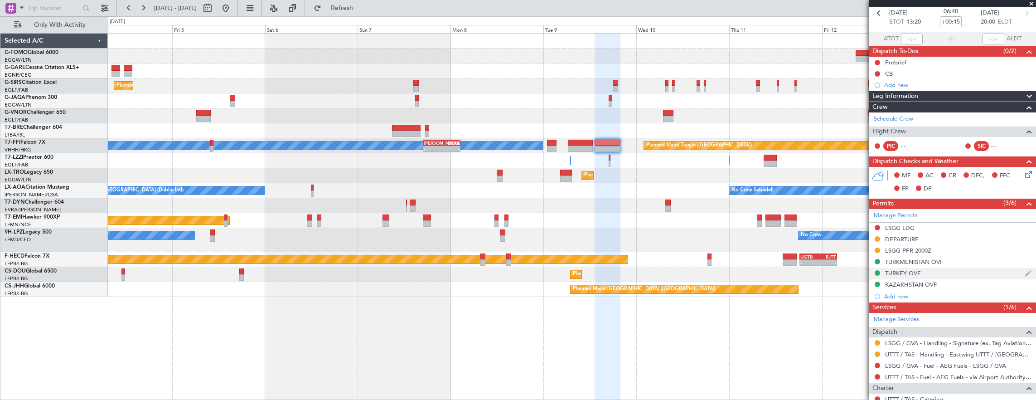
scroll to position [0, 0]
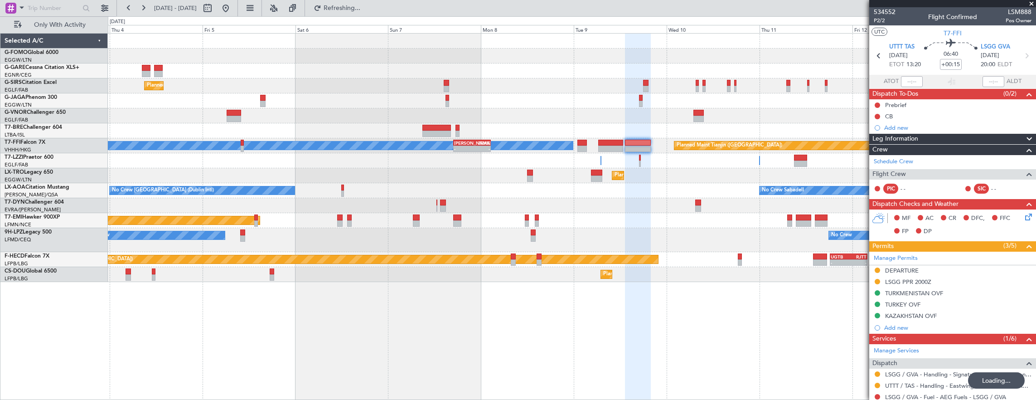
click at [779, 86] on div "Planned Maint London (Farnborough) Planned Maint London (Luton) Planned Maint G…" at bounding box center [572, 158] width 928 height 248
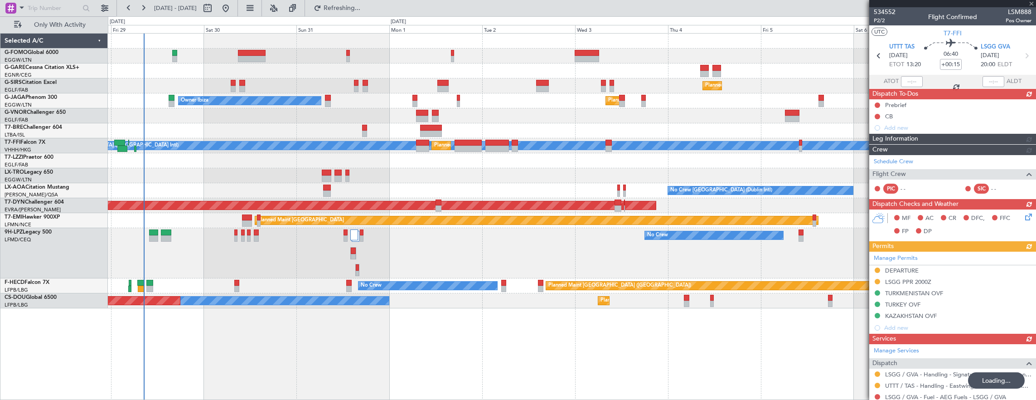
click at [753, 91] on div "Planned Maint [GEOGRAPHIC_DATA] ([GEOGRAPHIC_DATA])" at bounding box center [572, 85] width 928 height 15
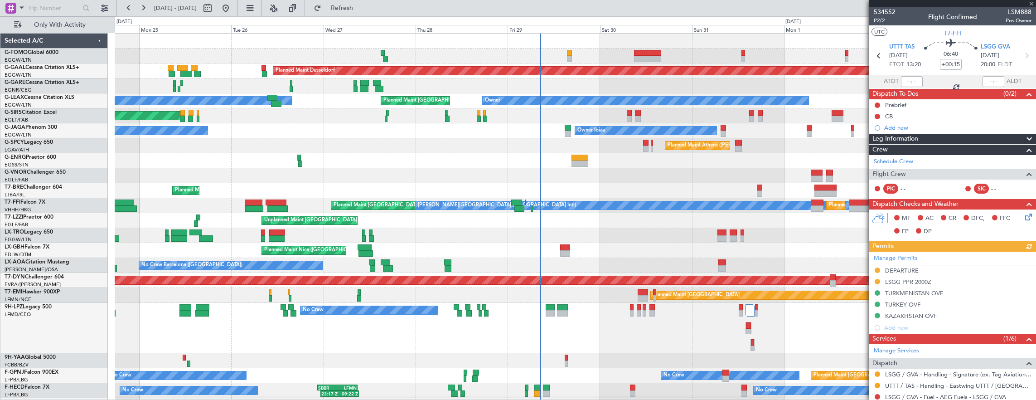
click at [310, 93] on div "Planned Maint London (Luton) Owner Owner" at bounding box center [575, 100] width 921 height 15
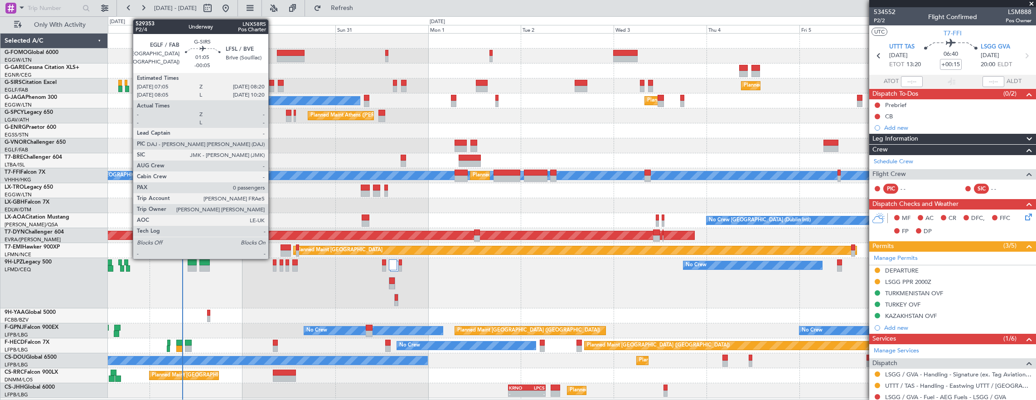
click at [273, 82] on div at bounding box center [271, 83] width 5 height 6
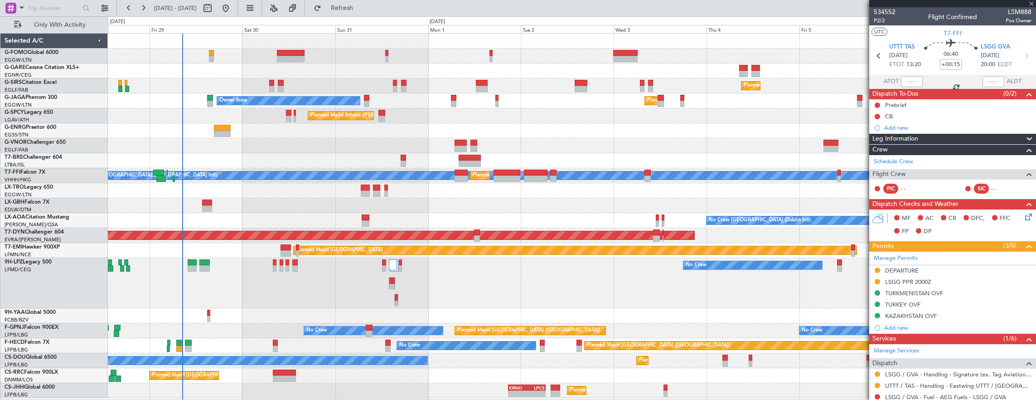
type input "-00:05"
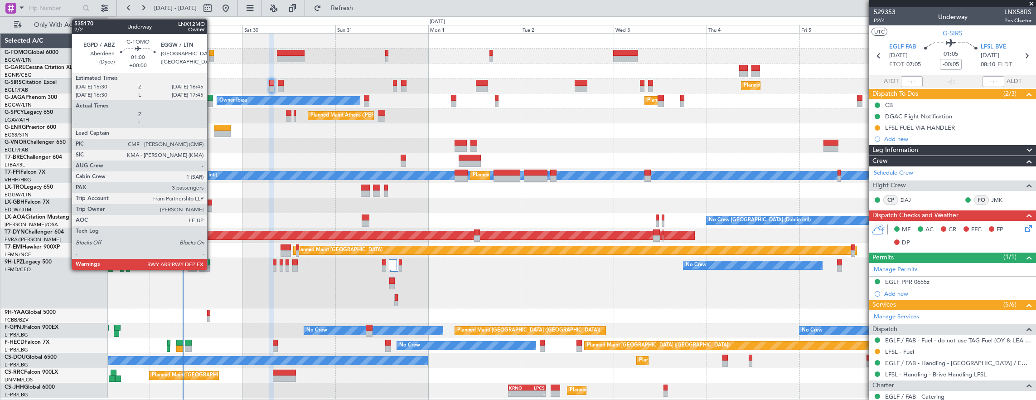
click at [212, 56] on div at bounding box center [211, 59] width 5 height 6
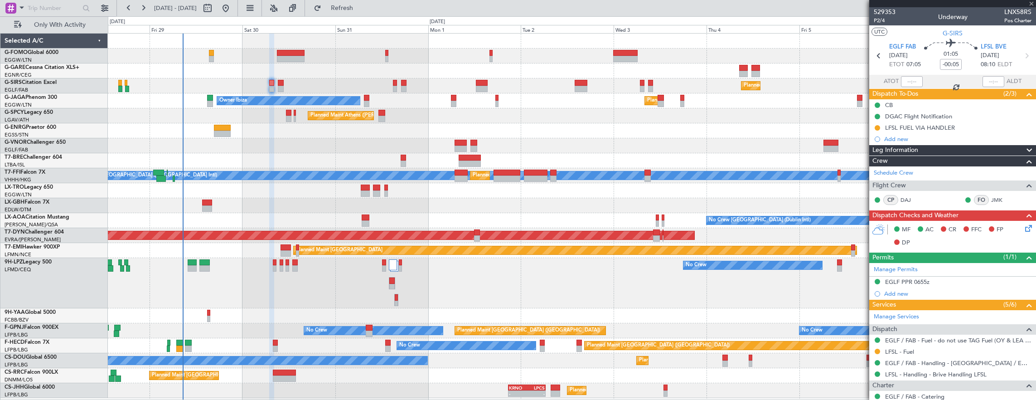
type input "3"
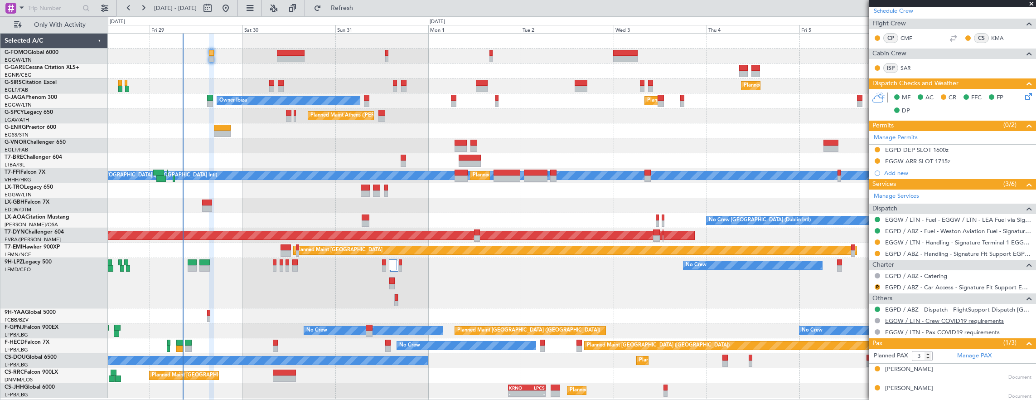
scroll to position [169, 0]
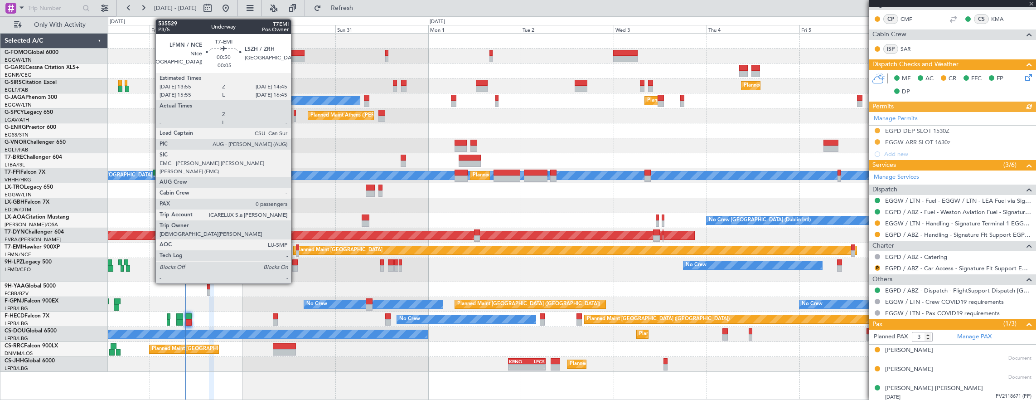
click at [296, 250] on div at bounding box center [298, 253] width 4 height 6
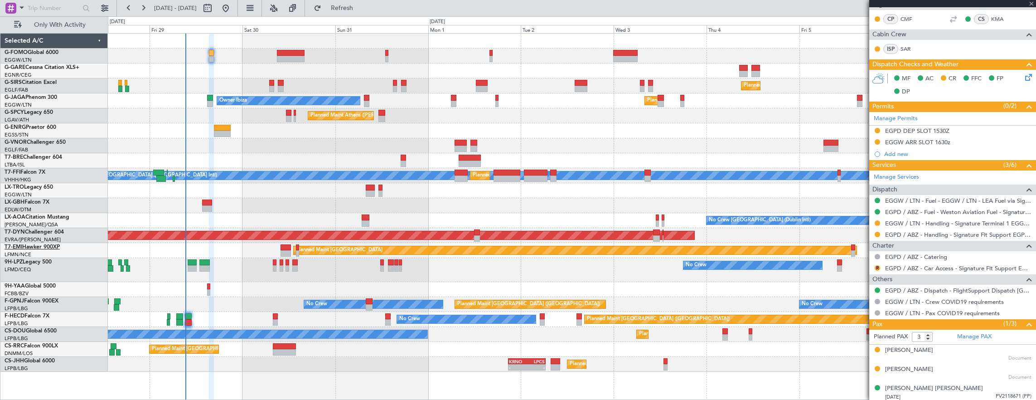
type input "-00:05"
type input "0"
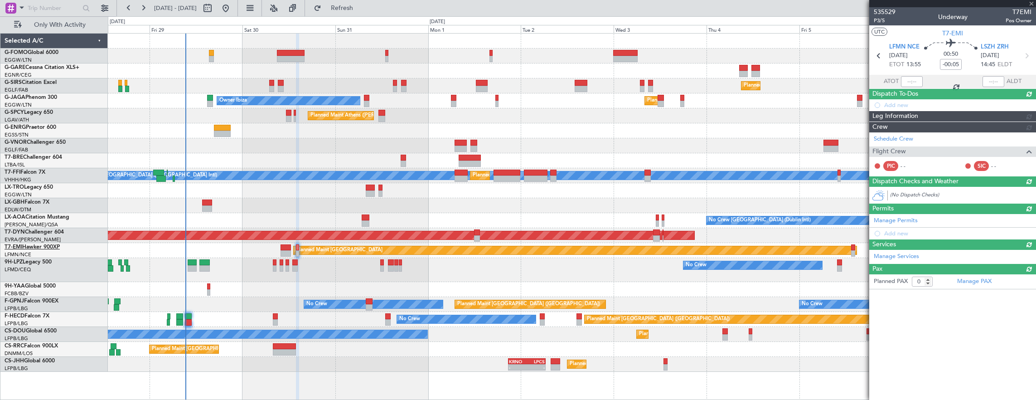
scroll to position [0, 0]
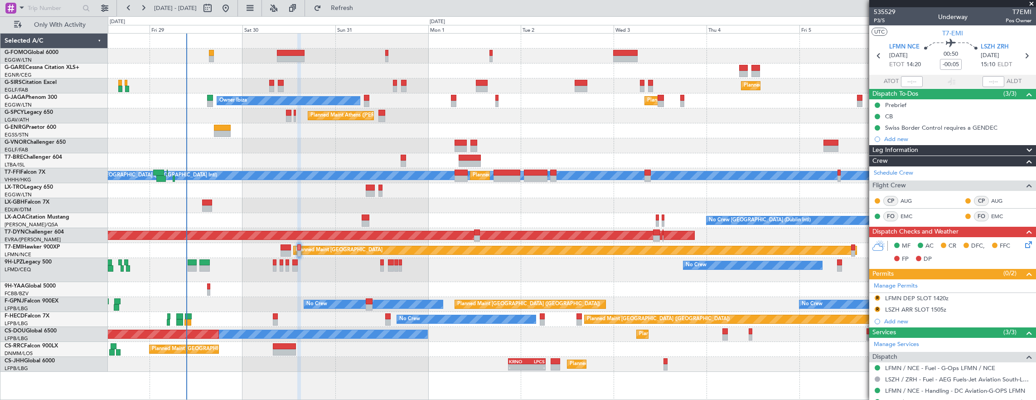
drag, startPoint x: 354, startPoint y: 7, endPoint x: 1036, endPoint y: 194, distance: 706.8
click at [354, 7] on span "Refresh" at bounding box center [342, 8] width 38 height 6
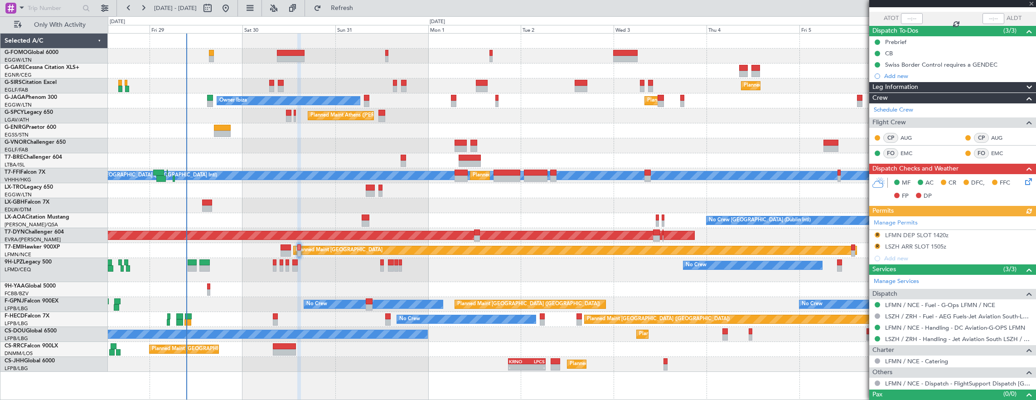
scroll to position [75, 0]
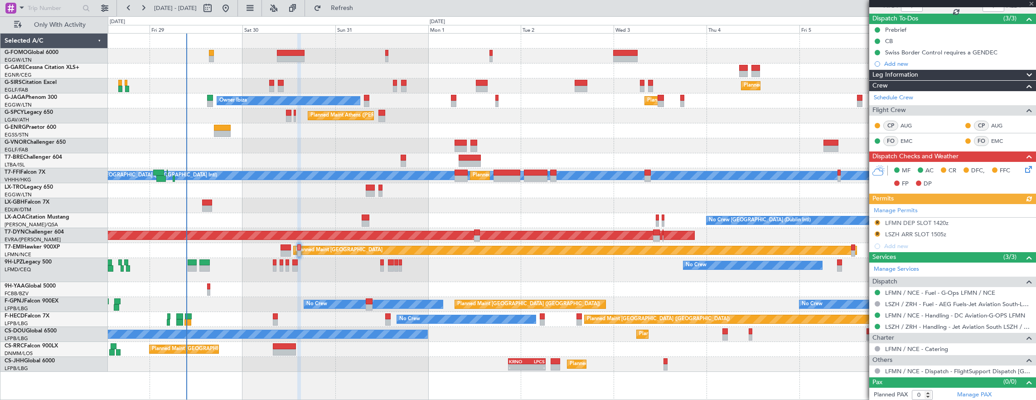
click at [876, 222] on div "Manage Permits R LFMN DEP SLOT 1420z R LSZH ARR SLOT 1505z Add new" at bounding box center [952, 228] width 167 height 48
click at [875, 221] on button "R" at bounding box center [877, 222] width 5 height 5
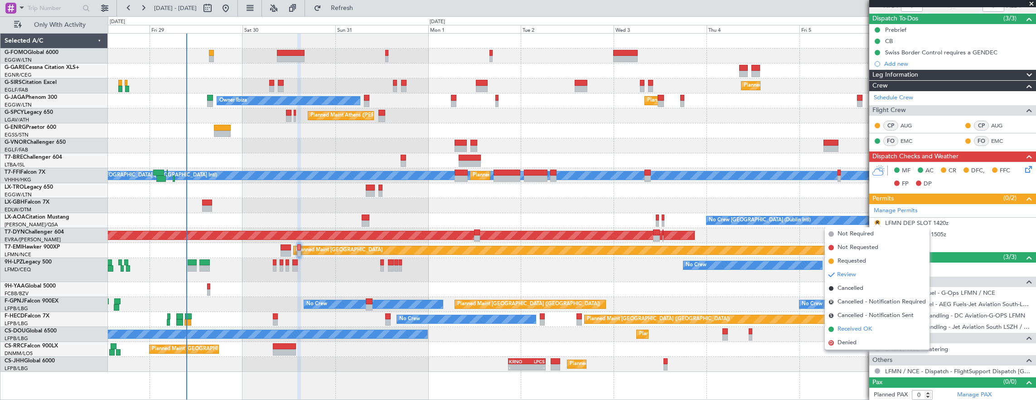
click at [856, 326] on span "Received OK" at bounding box center [854, 328] width 34 height 9
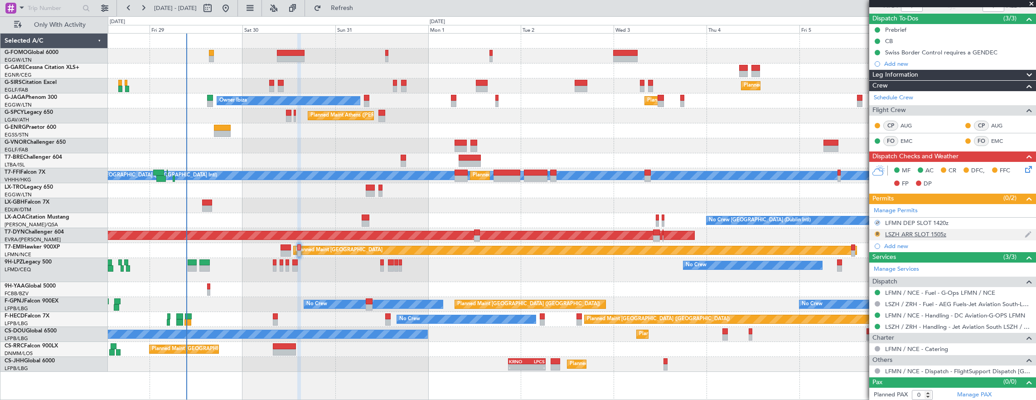
click at [877, 231] on button "R" at bounding box center [877, 233] width 5 height 5
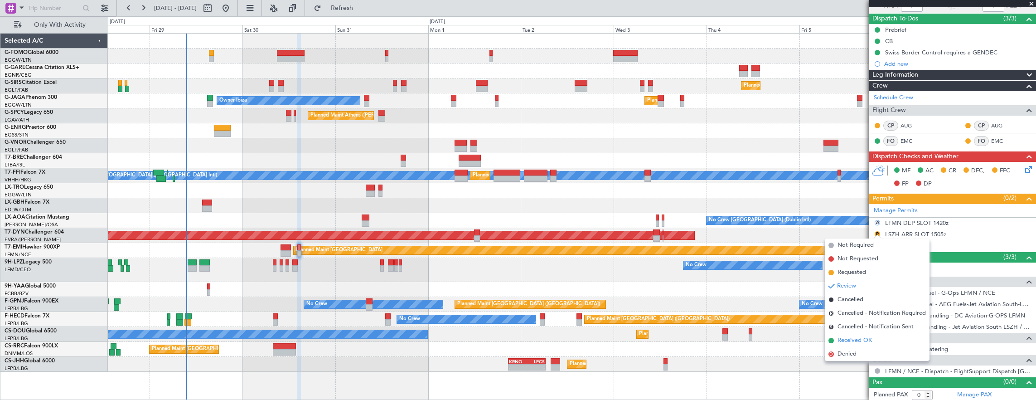
click at [873, 342] on li "Received OK" at bounding box center [877, 341] width 105 height 14
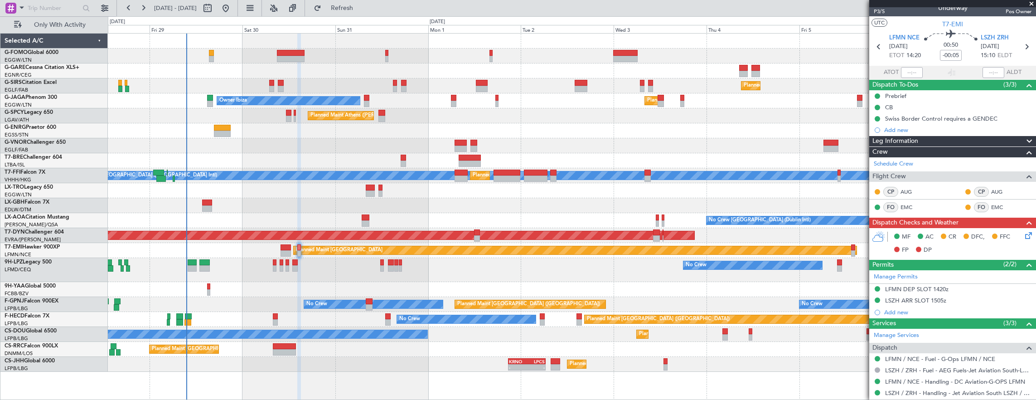
scroll to position [0, 0]
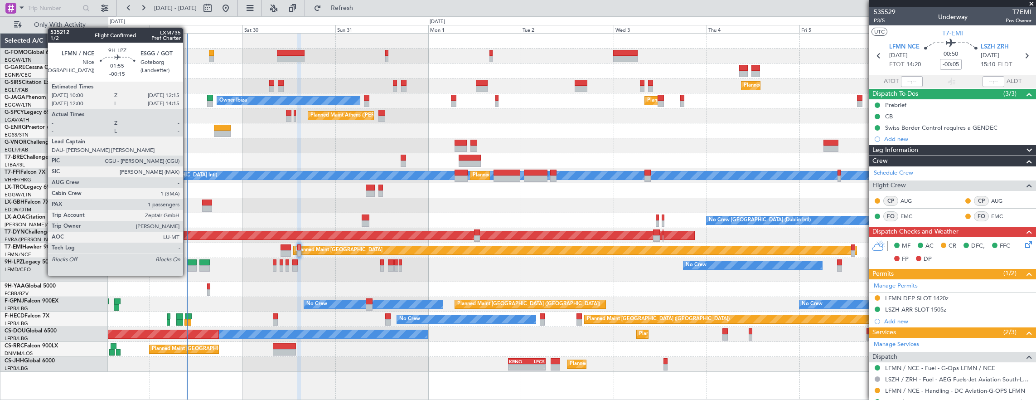
click at [188, 266] on div at bounding box center [192, 268] width 9 height 6
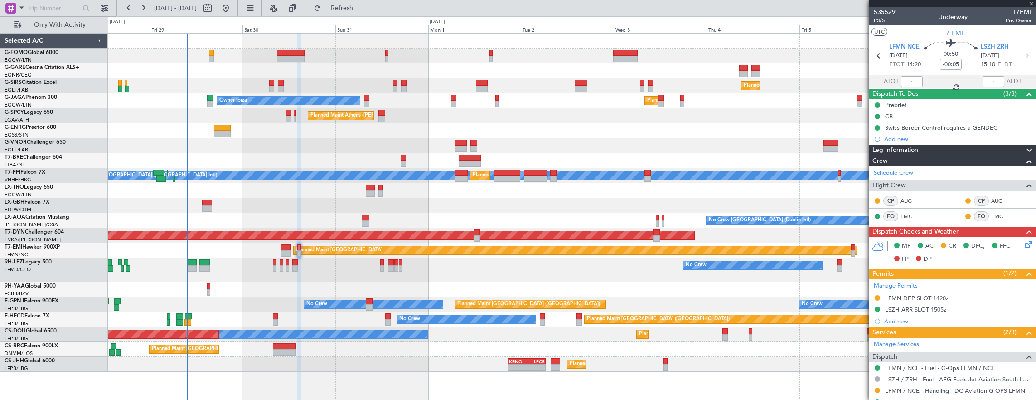
type input "-00:15"
type input "1"
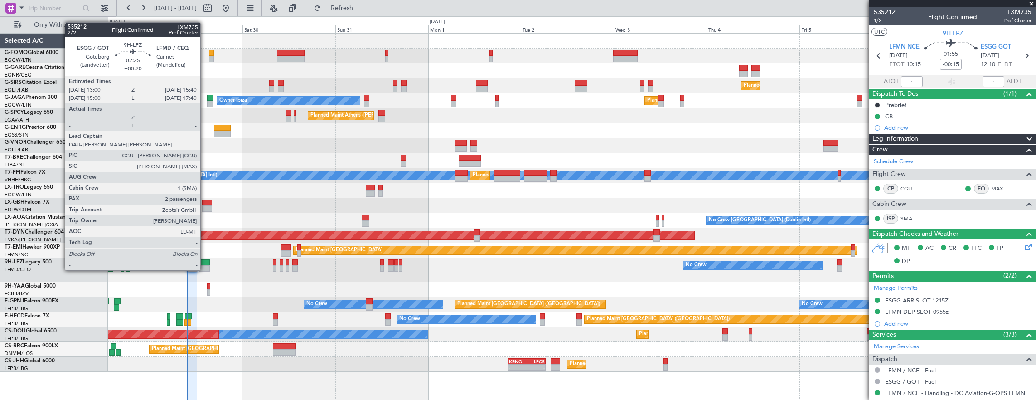
click at [205, 261] on div at bounding box center [204, 262] width 10 height 6
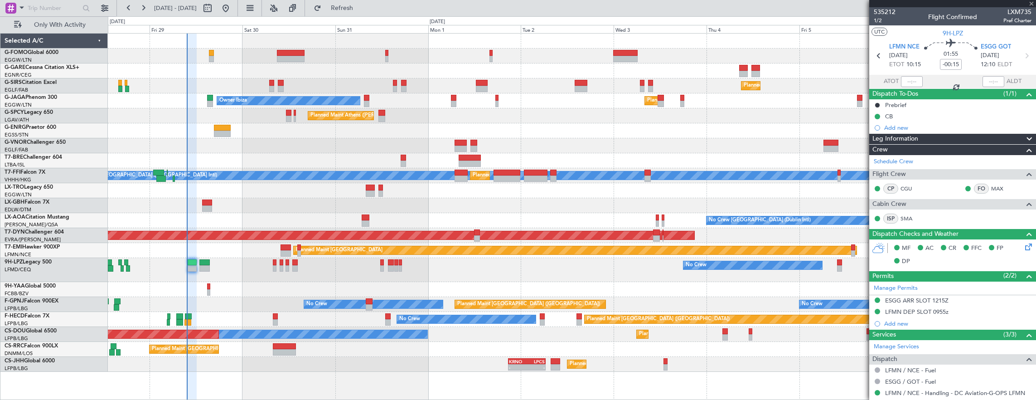
type input "+00:20"
type input "2"
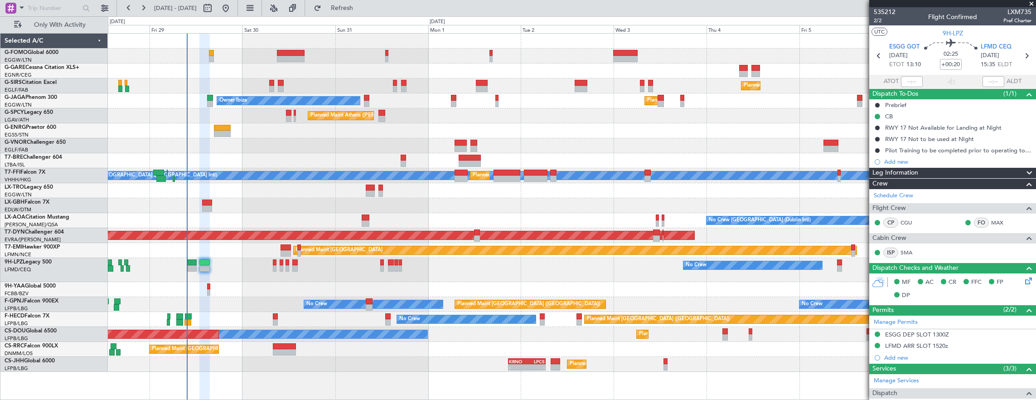
click at [389, 258] on div "No Crew No Crew" at bounding box center [572, 270] width 928 height 24
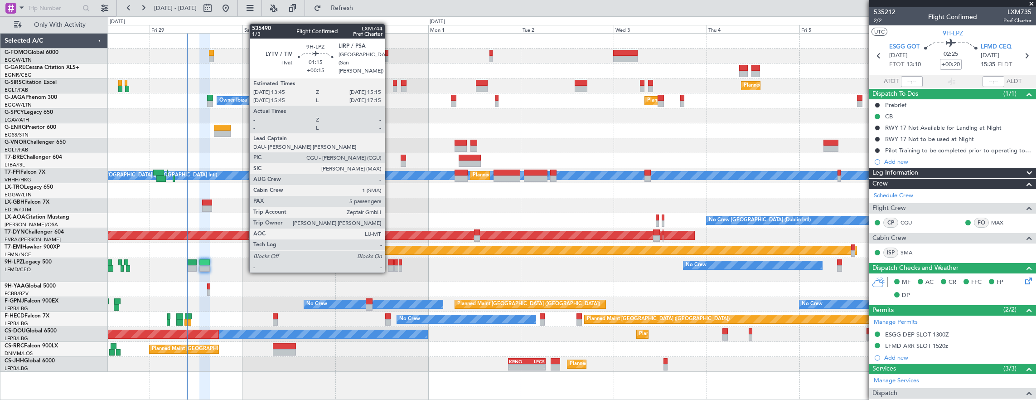
click at [389, 262] on div at bounding box center [391, 262] width 6 height 6
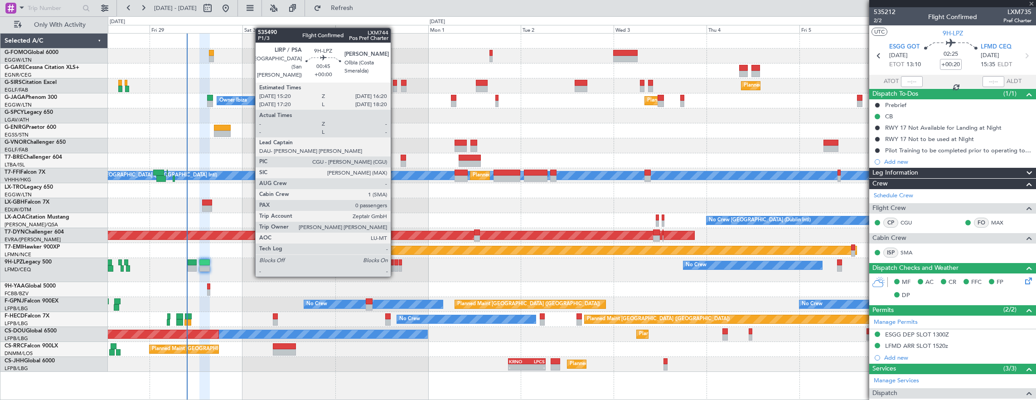
type input "+00:15"
type input "5"
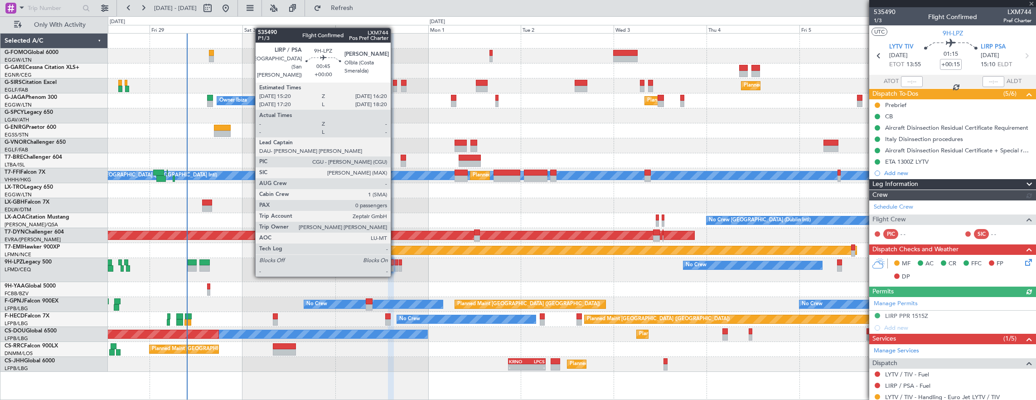
click at [395, 266] on div at bounding box center [396, 268] width 4 height 6
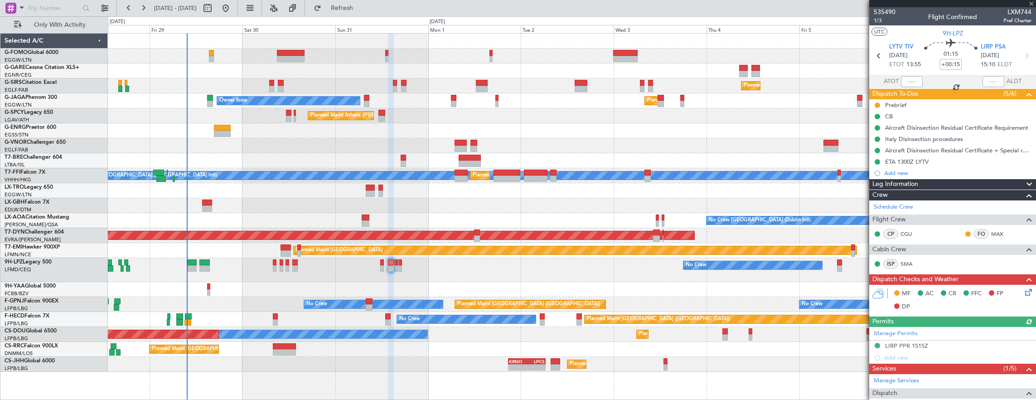
type input "0"
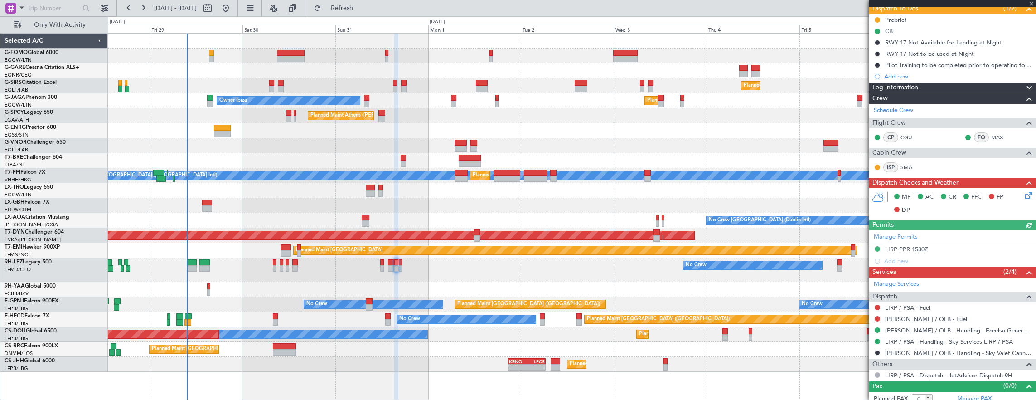
scroll to position [89, 0]
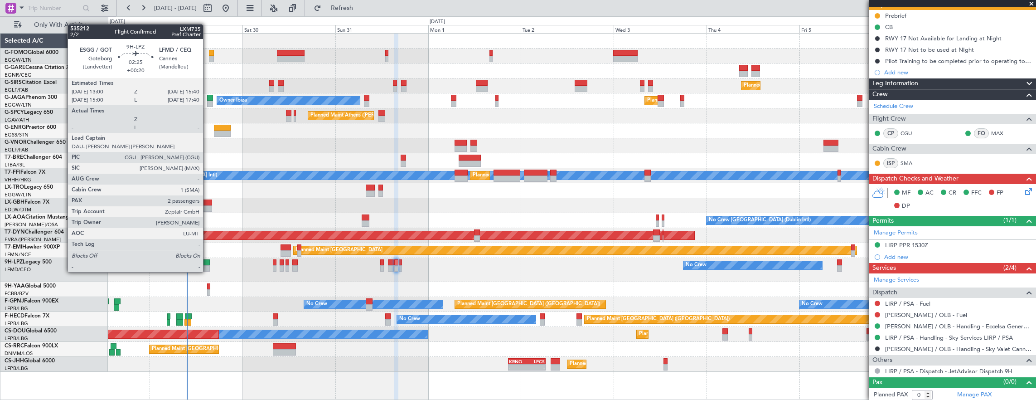
click at [208, 263] on div at bounding box center [204, 262] width 10 height 6
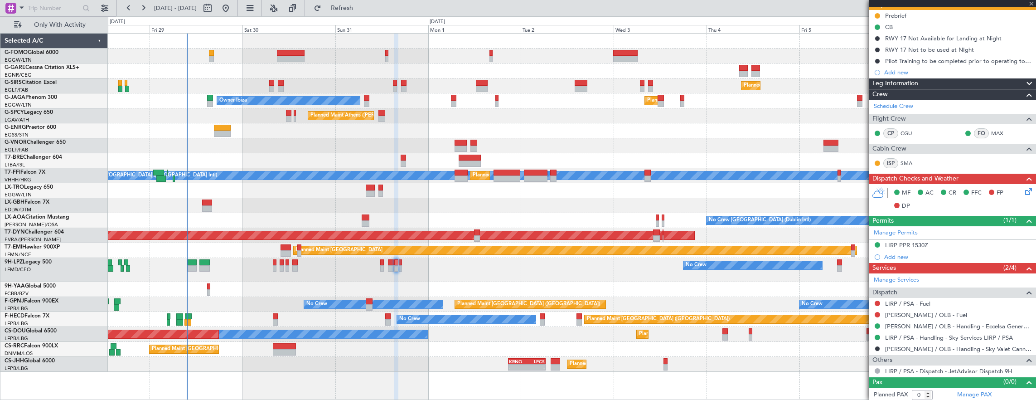
type input "+00:20"
type input "2"
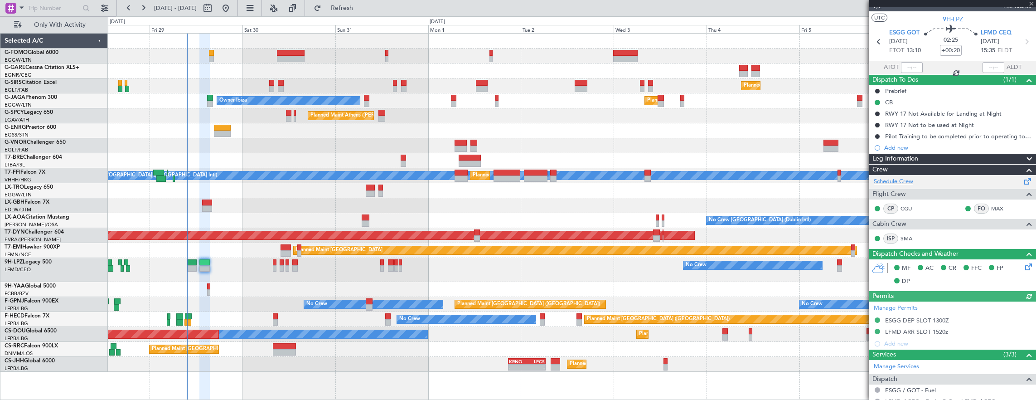
scroll to position [0, 0]
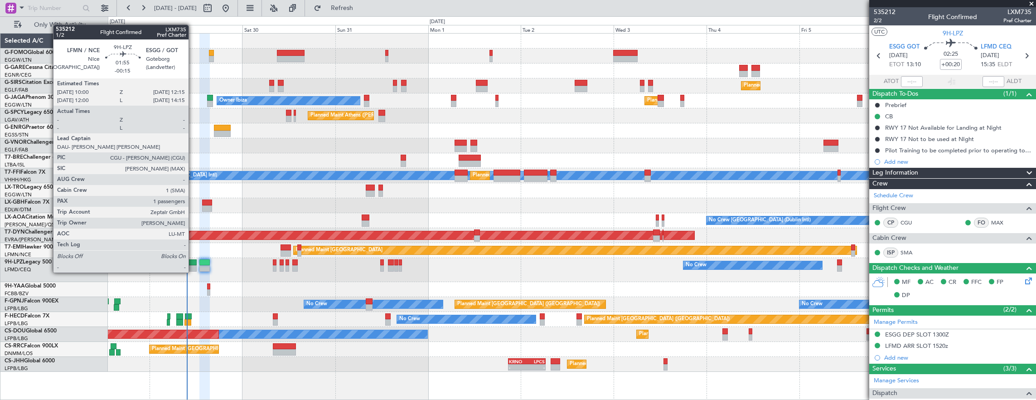
click at [193, 263] on div at bounding box center [192, 262] width 9 height 6
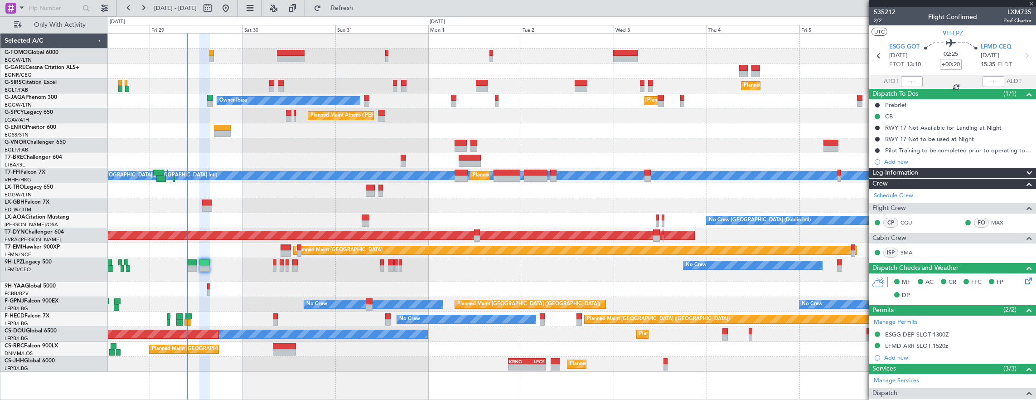
type input "-00:15"
type input "1"
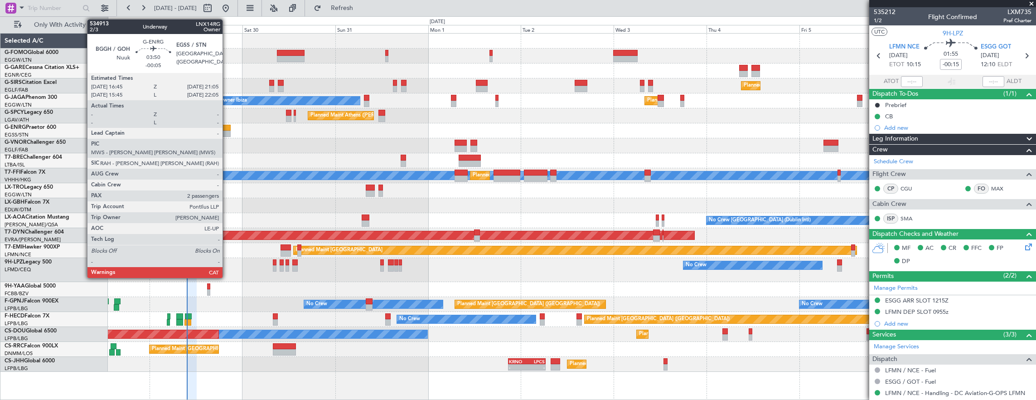
click at [227, 127] on div at bounding box center [222, 128] width 17 height 6
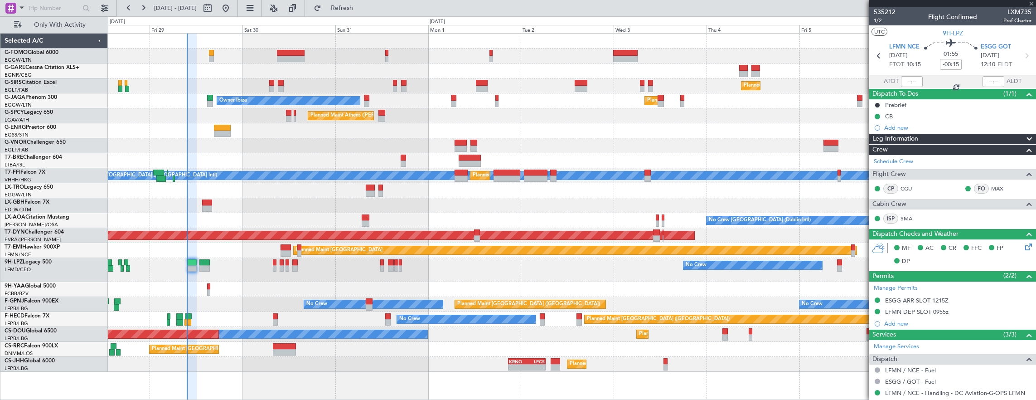
type input "-00:05"
type input "2"
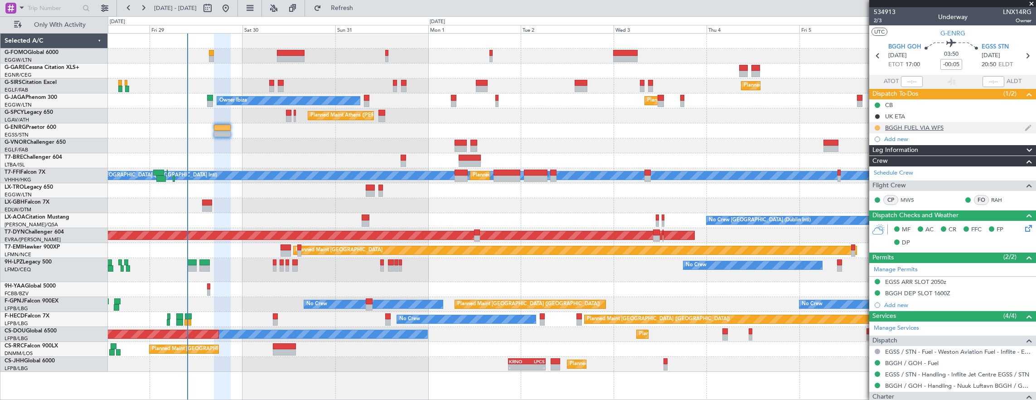
click at [879, 126] on button at bounding box center [877, 127] width 5 height 5
drag, startPoint x: 878, startPoint y: 172, endPoint x: 114, endPoint y: 82, distance: 769.8
click at [877, 172] on li "Completed" at bounding box center [877, 167] width 48 height 14
